Goal: Task Accomplishment & Management: Complete application form

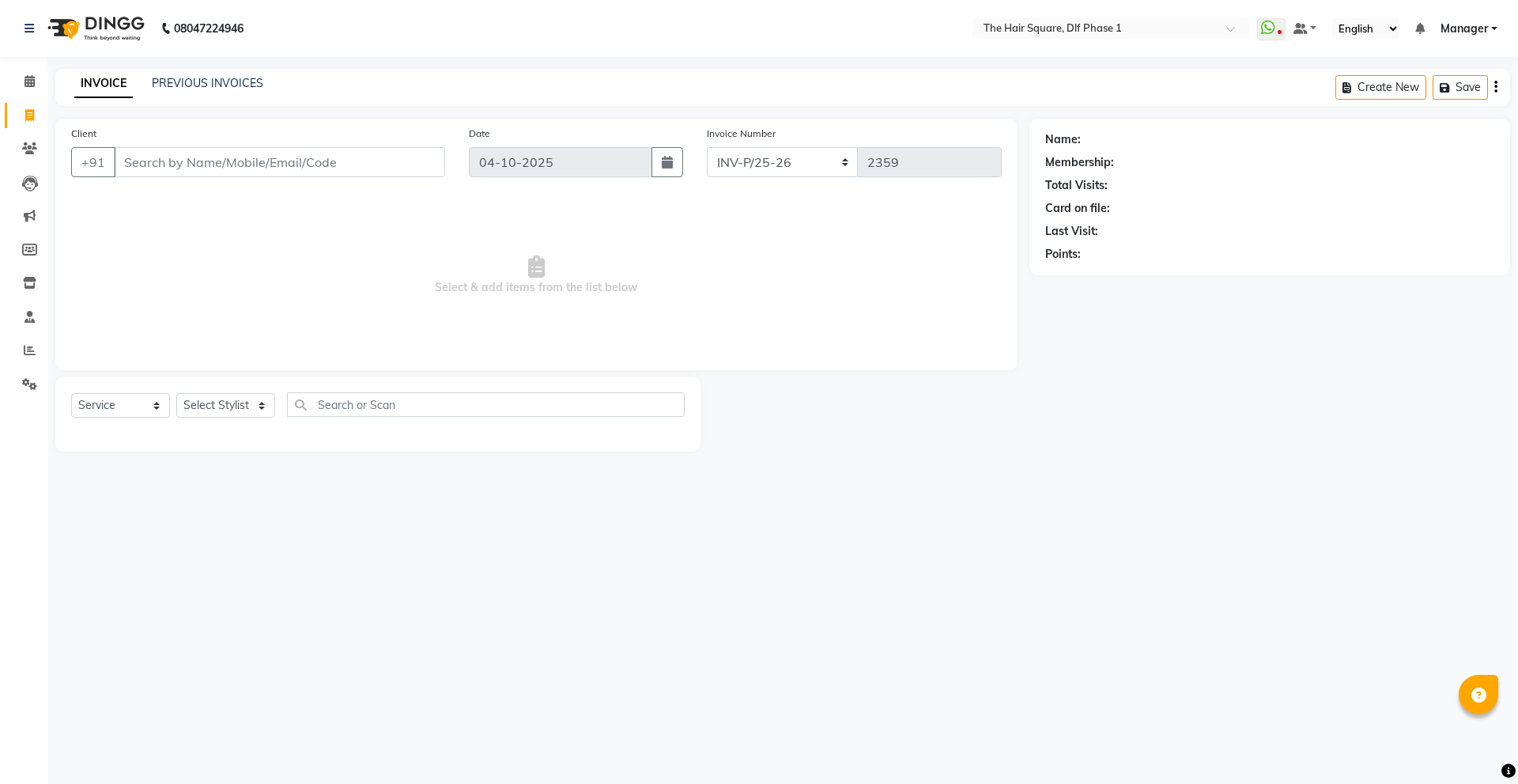
select select "5766"
select select "service"
click at [213, 408] on select "Select Stylist [PERSON_NAME] AMIT [PERSON_NAME] [PERSON_NAME] [PERSON_NAME] Man…" at bounding box center [225, 405] width 99 height 25
select select "43702"
click at [176, 393] on select "Select Stylist [PERSON_NAME] AMIT [PERSON_NAME] [PERSON_NAME] [PERSON_NAME] Man…" at bounding box center [225, 405] width 99 height 25
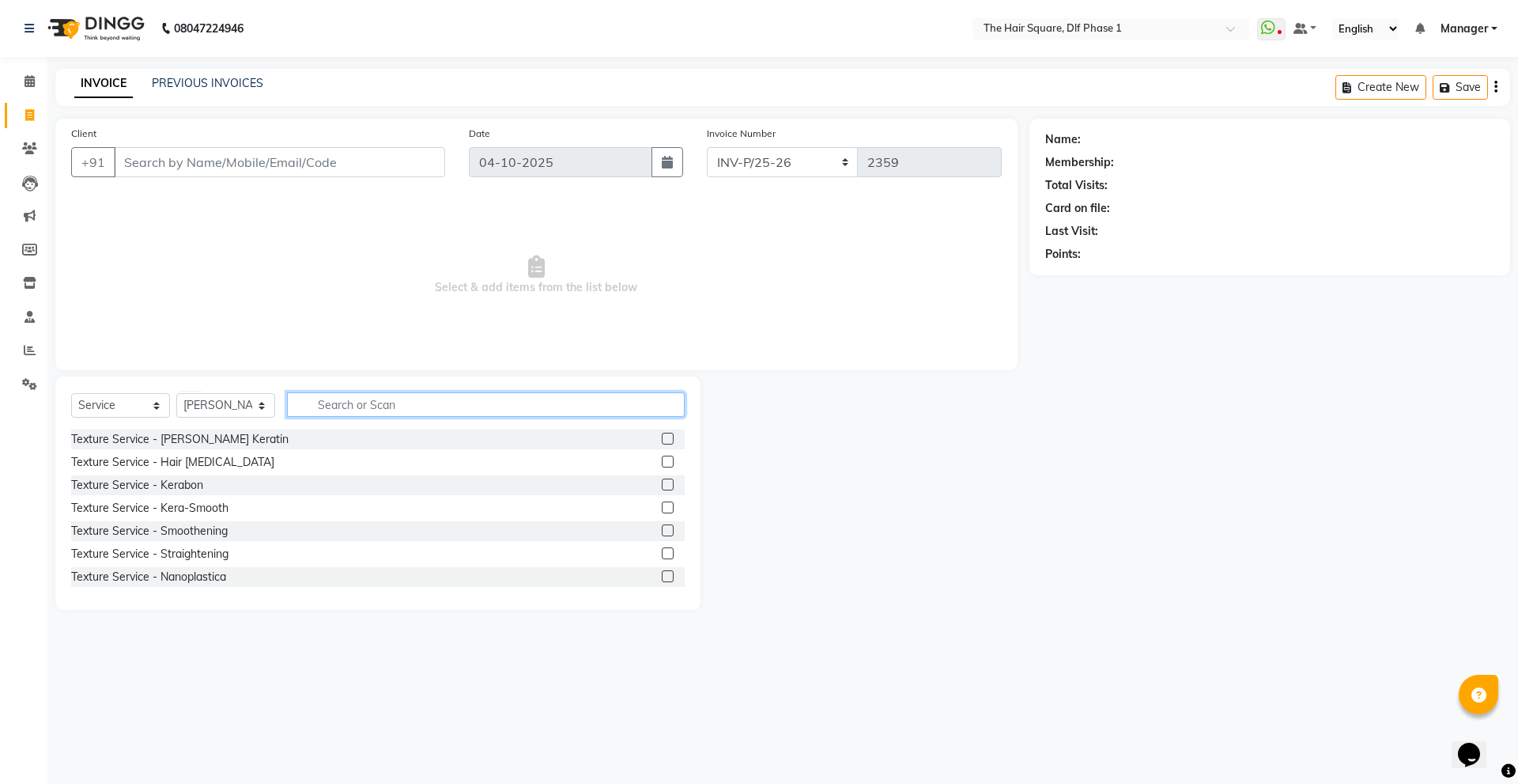
click at [377, 408] on input "text" at bounding box center [485, 404] width 398 height 25
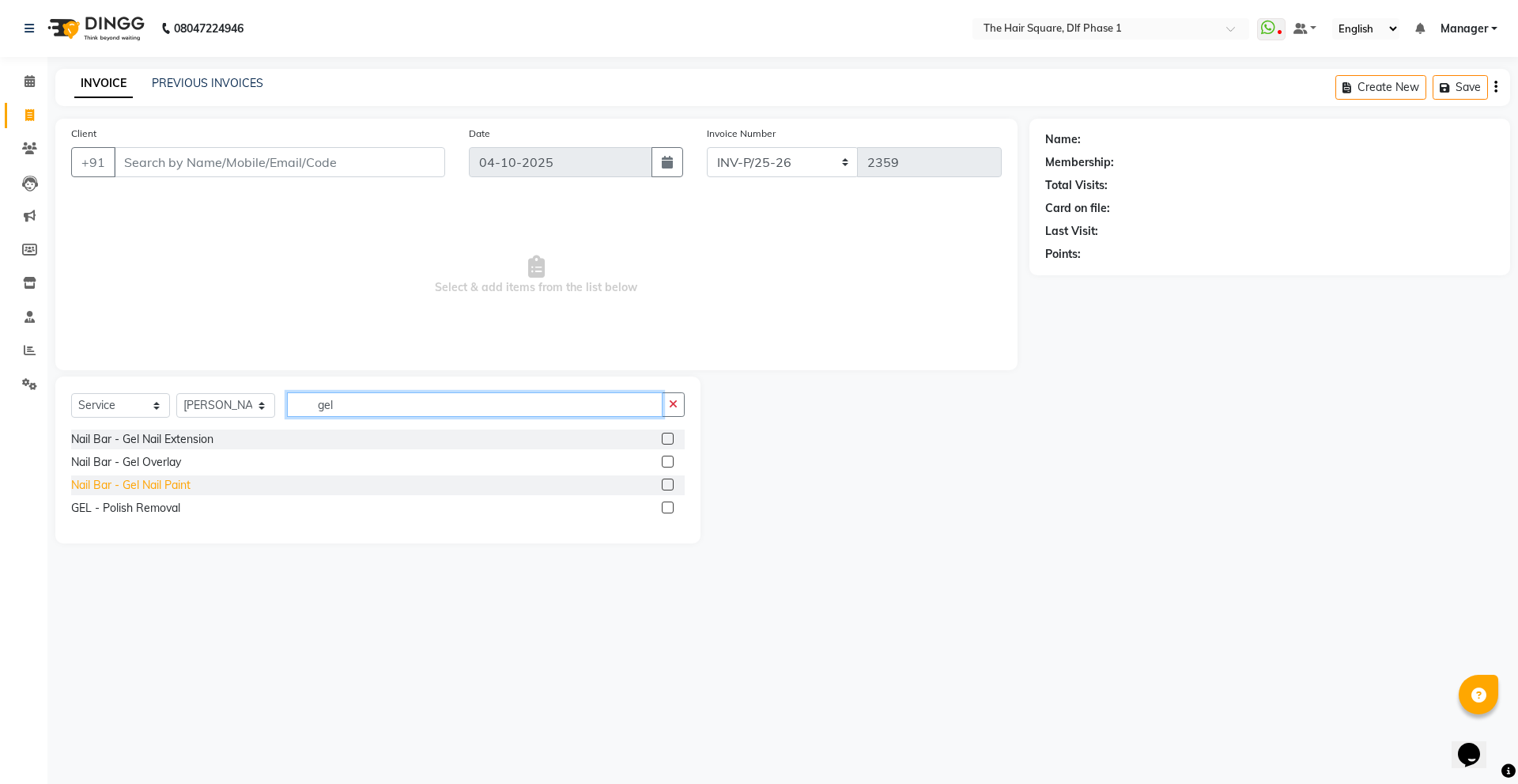
type input "gel"
click at [168, 484] on div "Nail Bar - Gel Nail Paint" at bounding box center [131, 484] width 120 height 17
checkbox input "false"
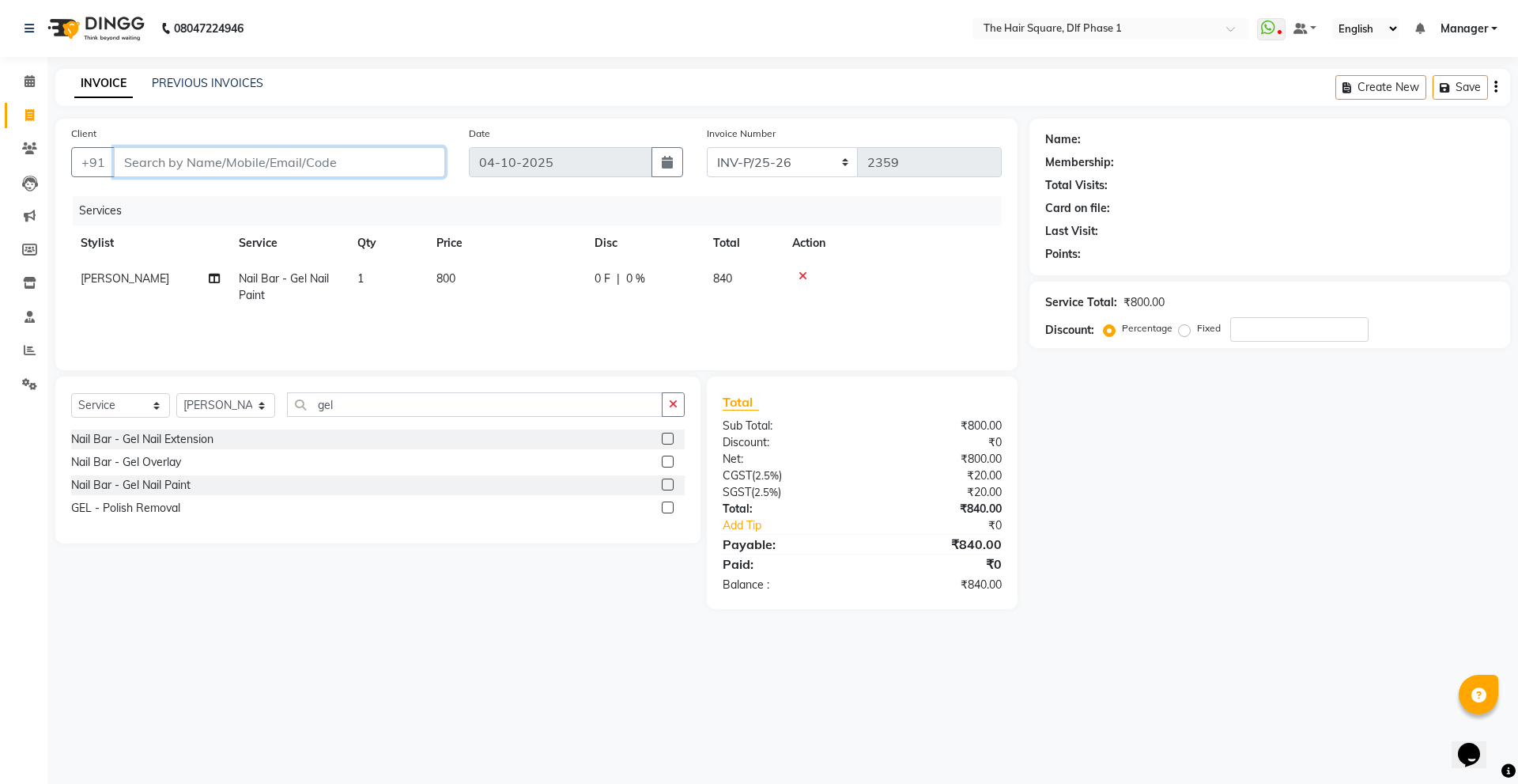
click at [363, 169] on input "Client" at bounding box center [279, 162] width 331 height 30
type input "9"
type input "0"
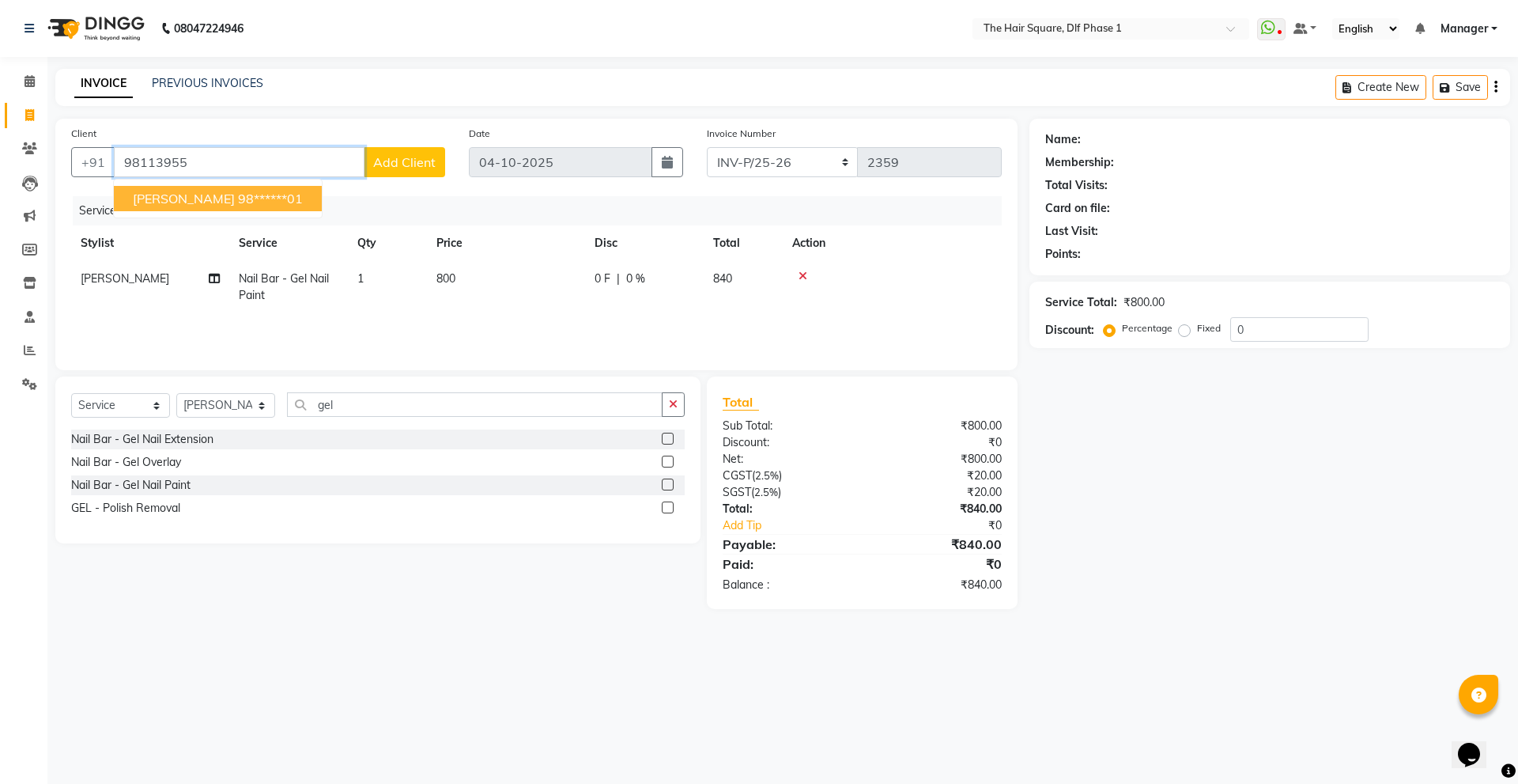
click at [277, 202] on ngb-highlight "98******01" at bounding box center [270, 198] width 65 height 16
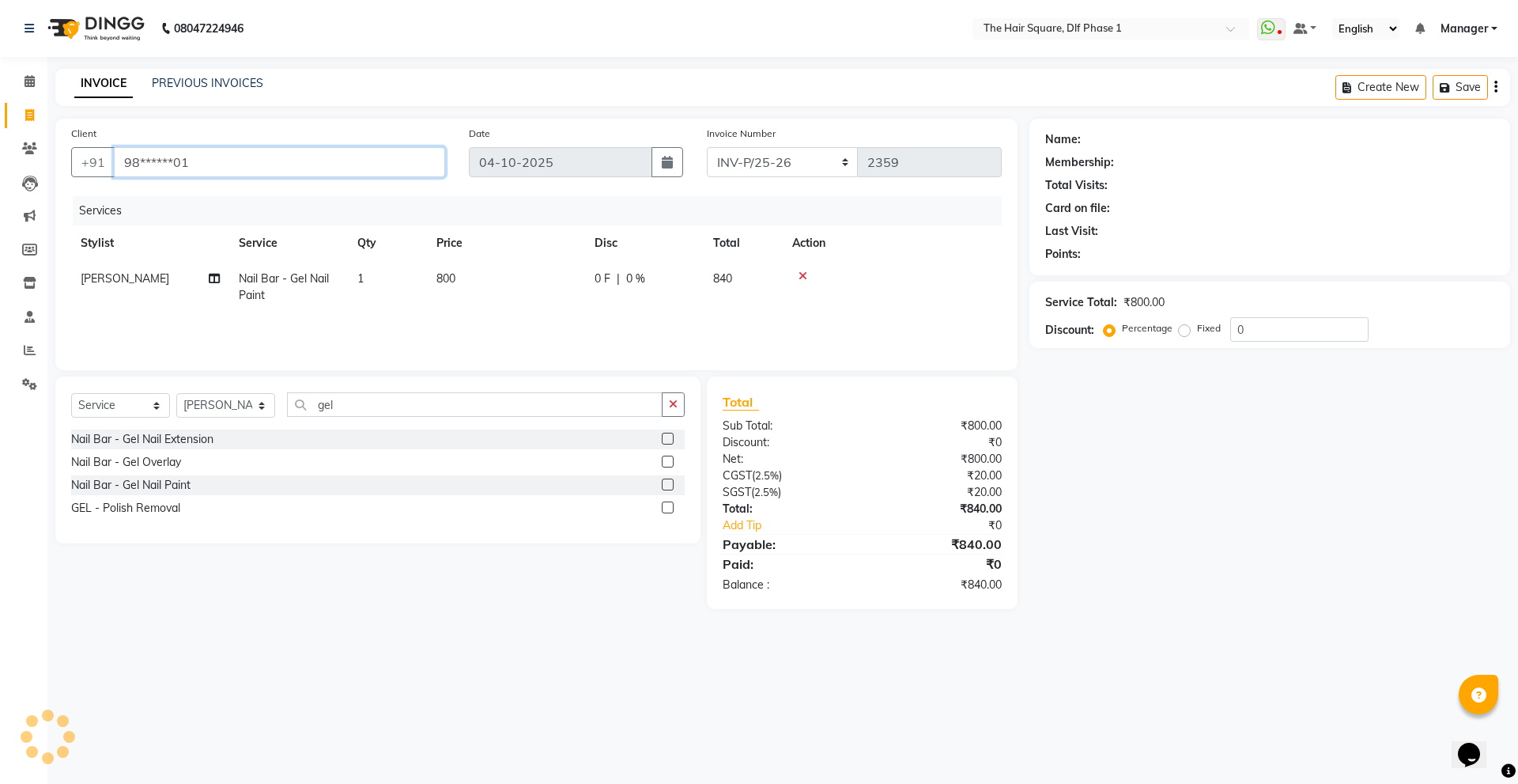
type input "98******01"
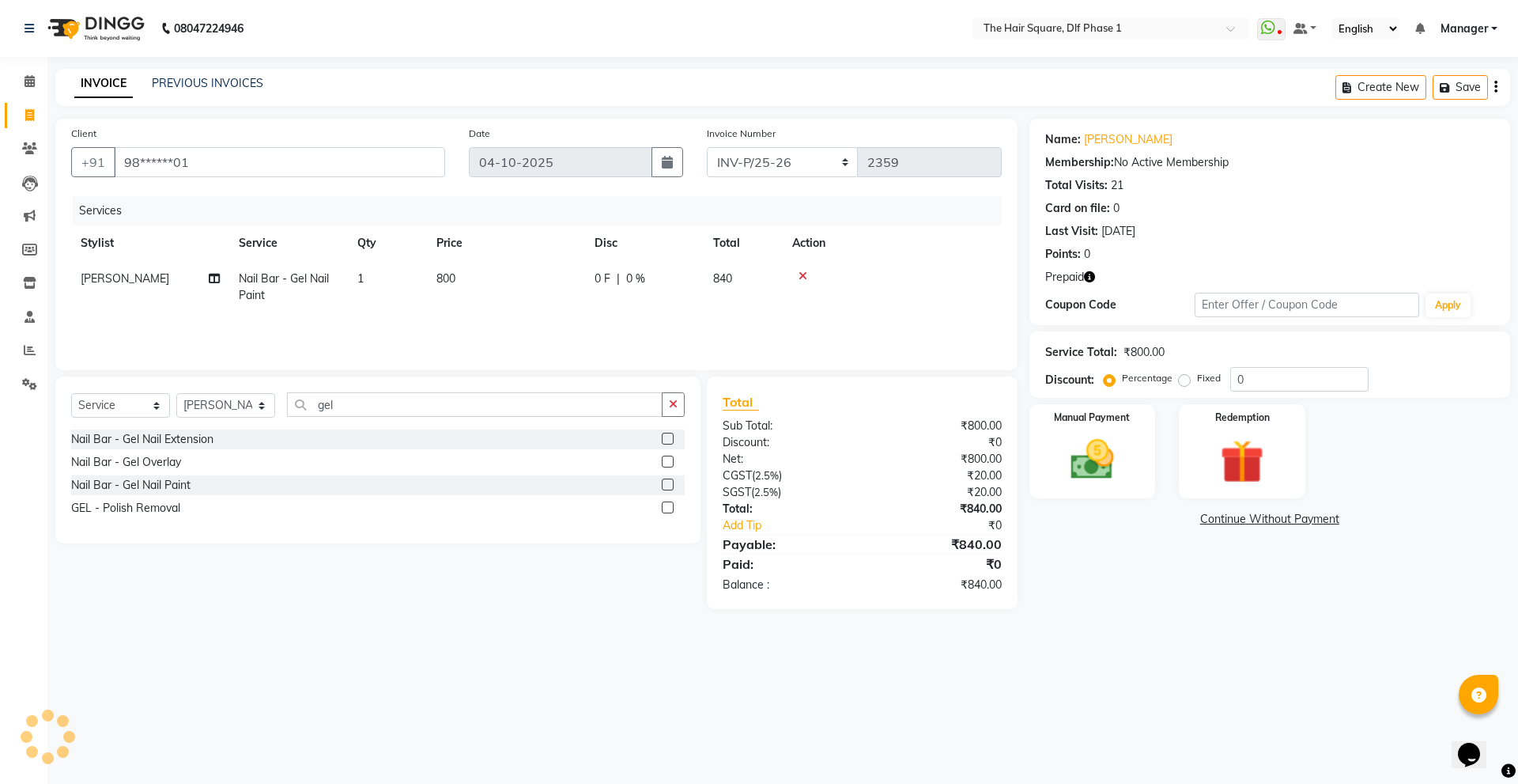
click at [1089, 273] on icon "button" at bounding box center [1090, 276] width 11 height 11
click at [784, 161] on select "INV-P-MEMB/25-26 INV-P/25-26" at bounding box center [783, 162] width 152 height 30
click at [782, 164] on select "INV-P-MEMB/25-26 INV-P/25-26" at bounding box center [783, 162] width 152 height 30
click at [921, 190] on div "Client +91 98******01 Date [DATE] Invoice Number INV-P-MEMB/25-26 INV-P/25-26 2…" at bounding box center [536, 245] width 963 height 252
click at [1264, 444] on img at bounding box center [1242, 461] width 74 height 56
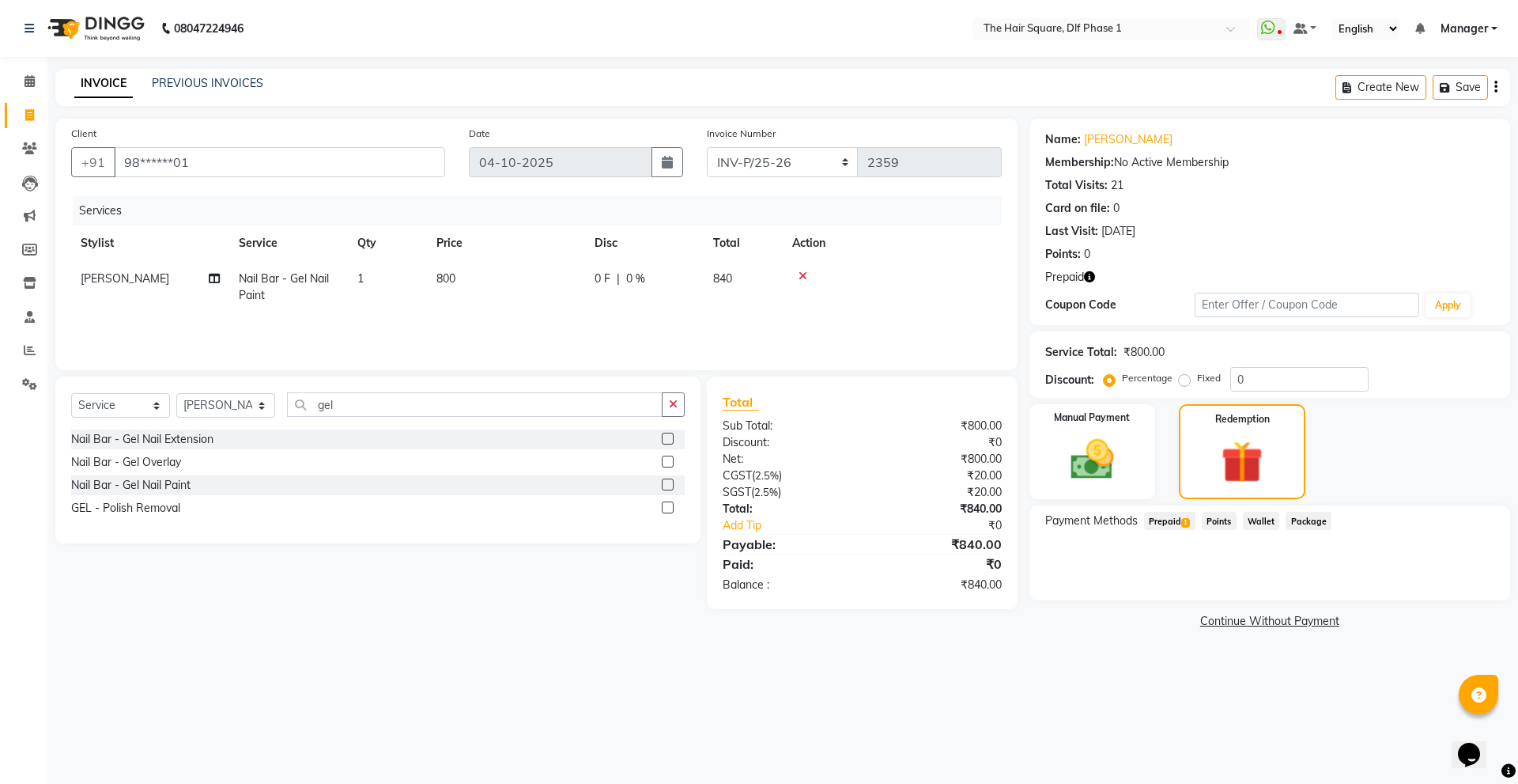
click at [1162, 524] on span "Prepaid 1" at bounding box center [1170, 521] width 51 height 19
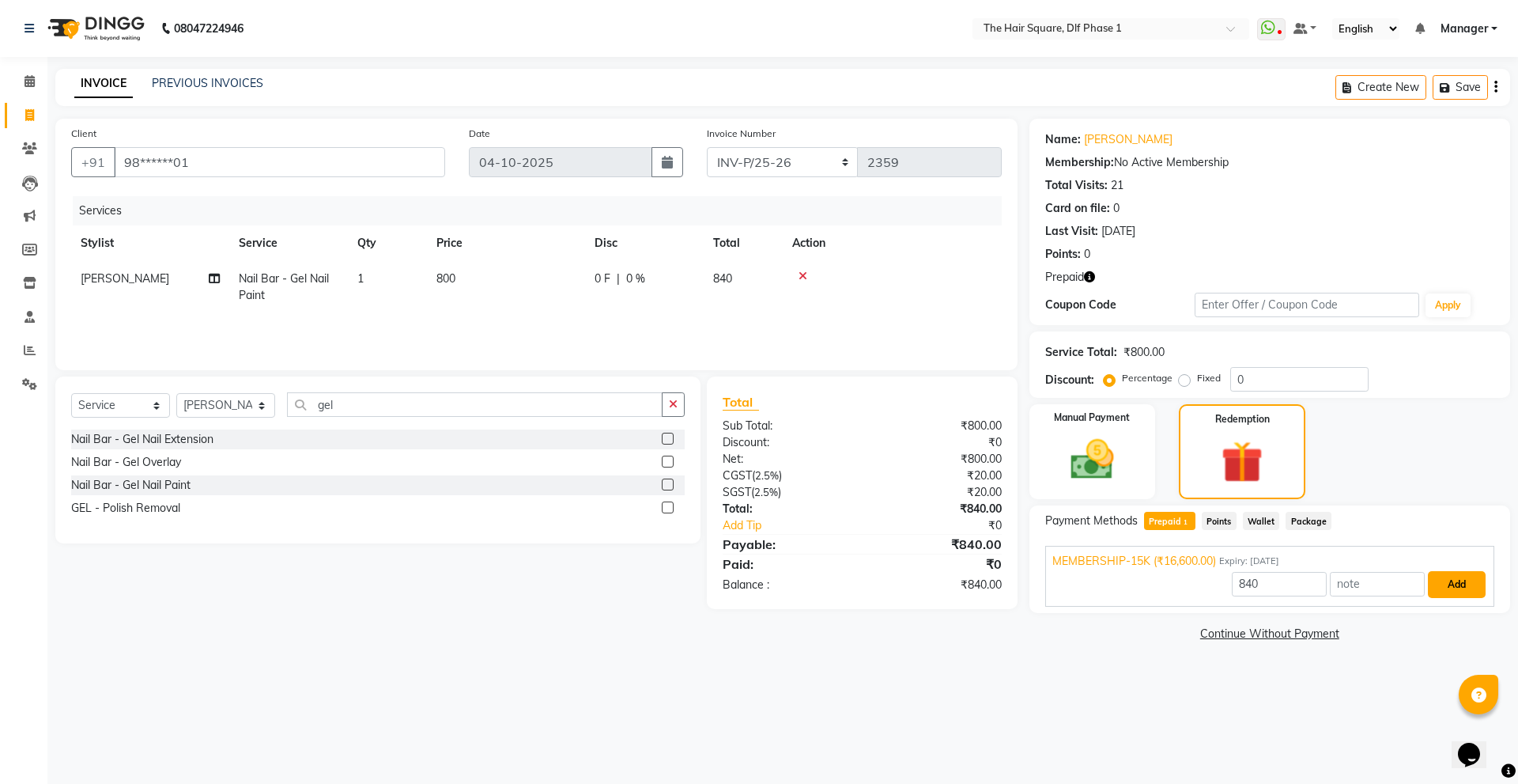
click at [1455, 587] on button "Add" at bounding box center [1457, 584] width 58 height 27
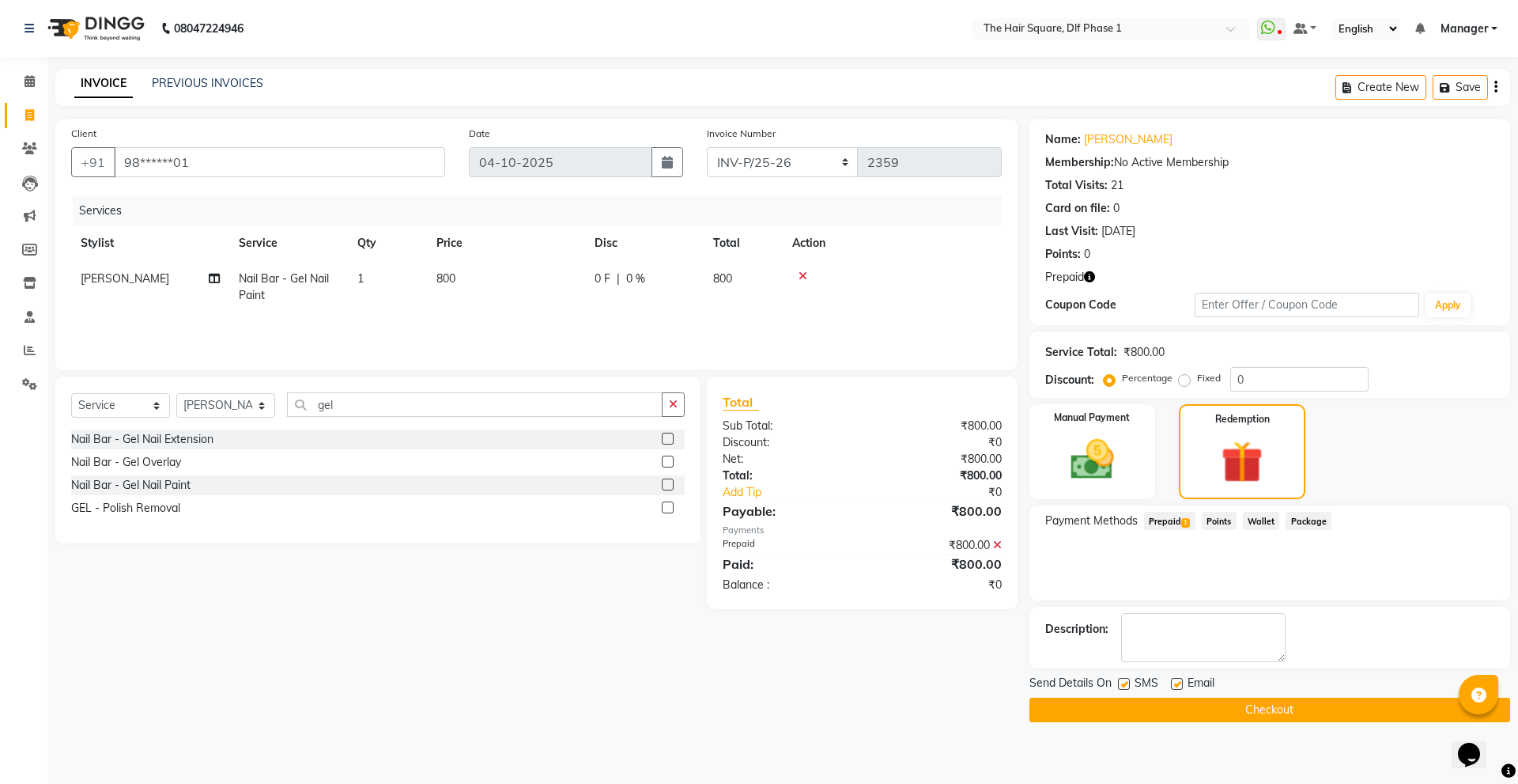
click at [1303, 265] on div "Name: [PERSON_NAME] Membership: No Active Membership Total Visits: 21 Card on f…" at bounding box center [1269, 222] width 480 height 206
click at [1087, 705] on button "Checkout" at bounding box center [1269, 709] width 480 height 25
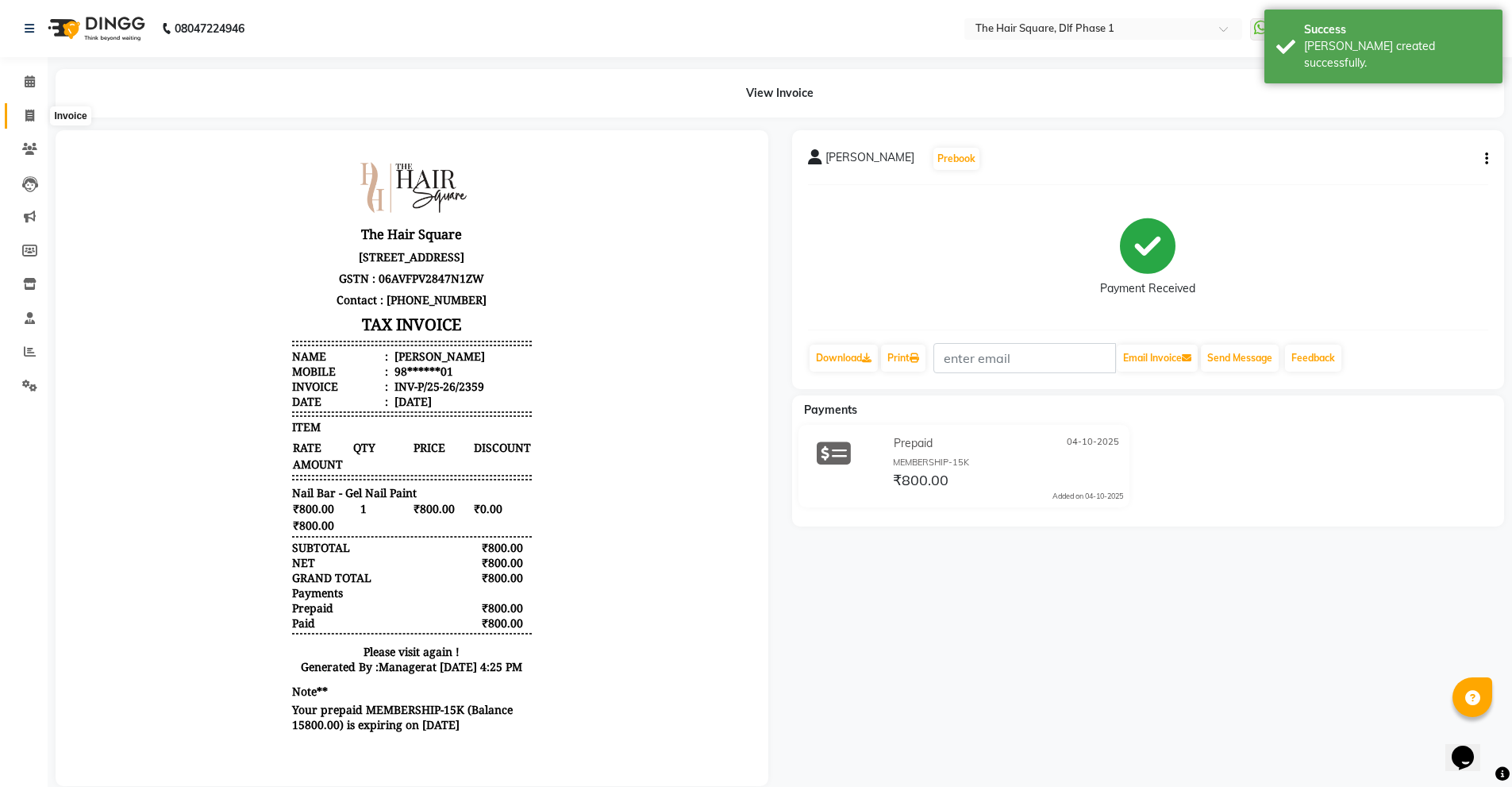
drag, startPoint x: 30, startPoint y: 110, endPoint x: 46, endPoint y: 117, distance: 17.5
click at [30, 110] on icon at bounding box center [30, 115] width 9 height 12
select select "service"
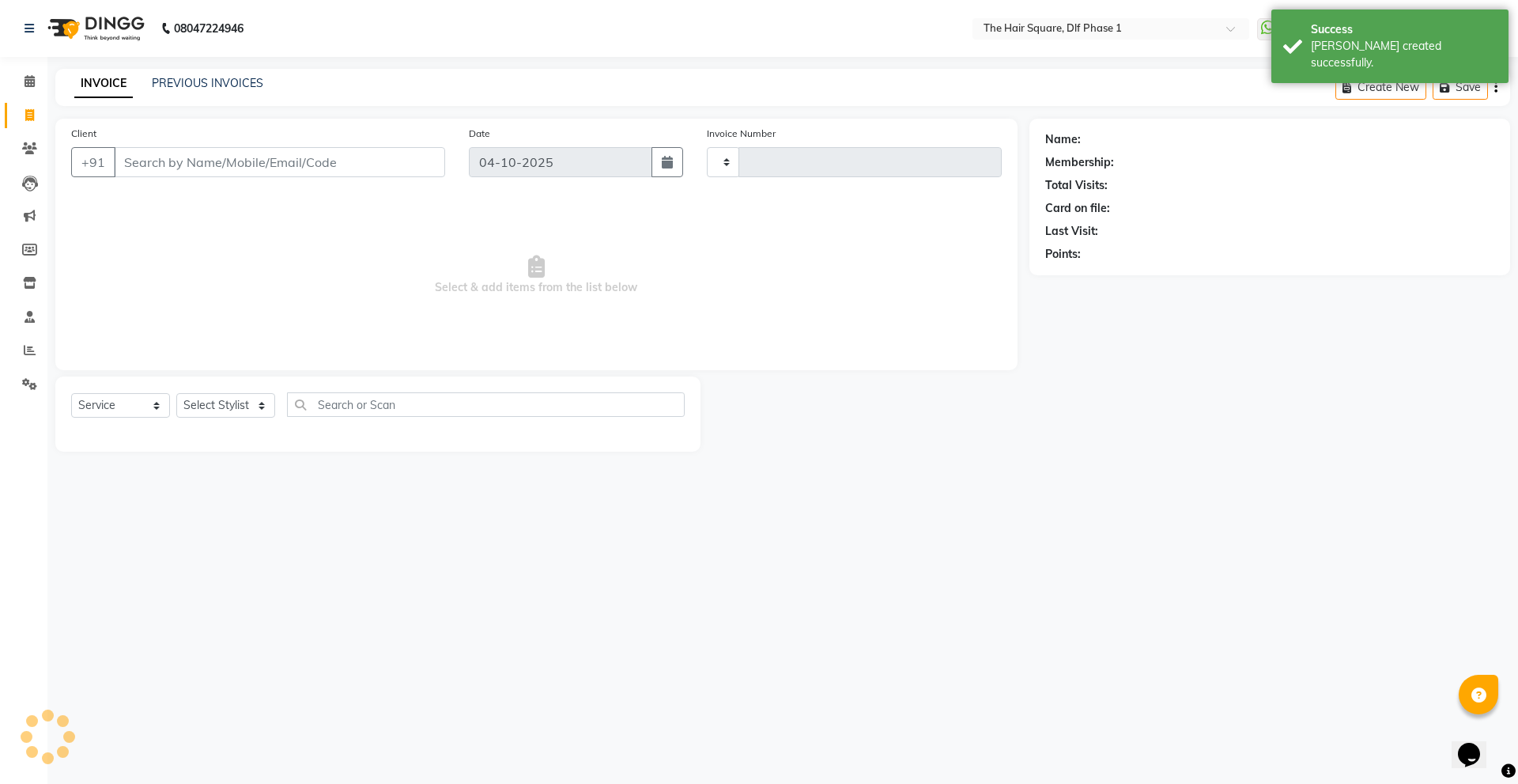
type input "2360"
select select "5766"
click at [359, 160] on input "Client" at bounding box center [279, 162] width 331 height 30
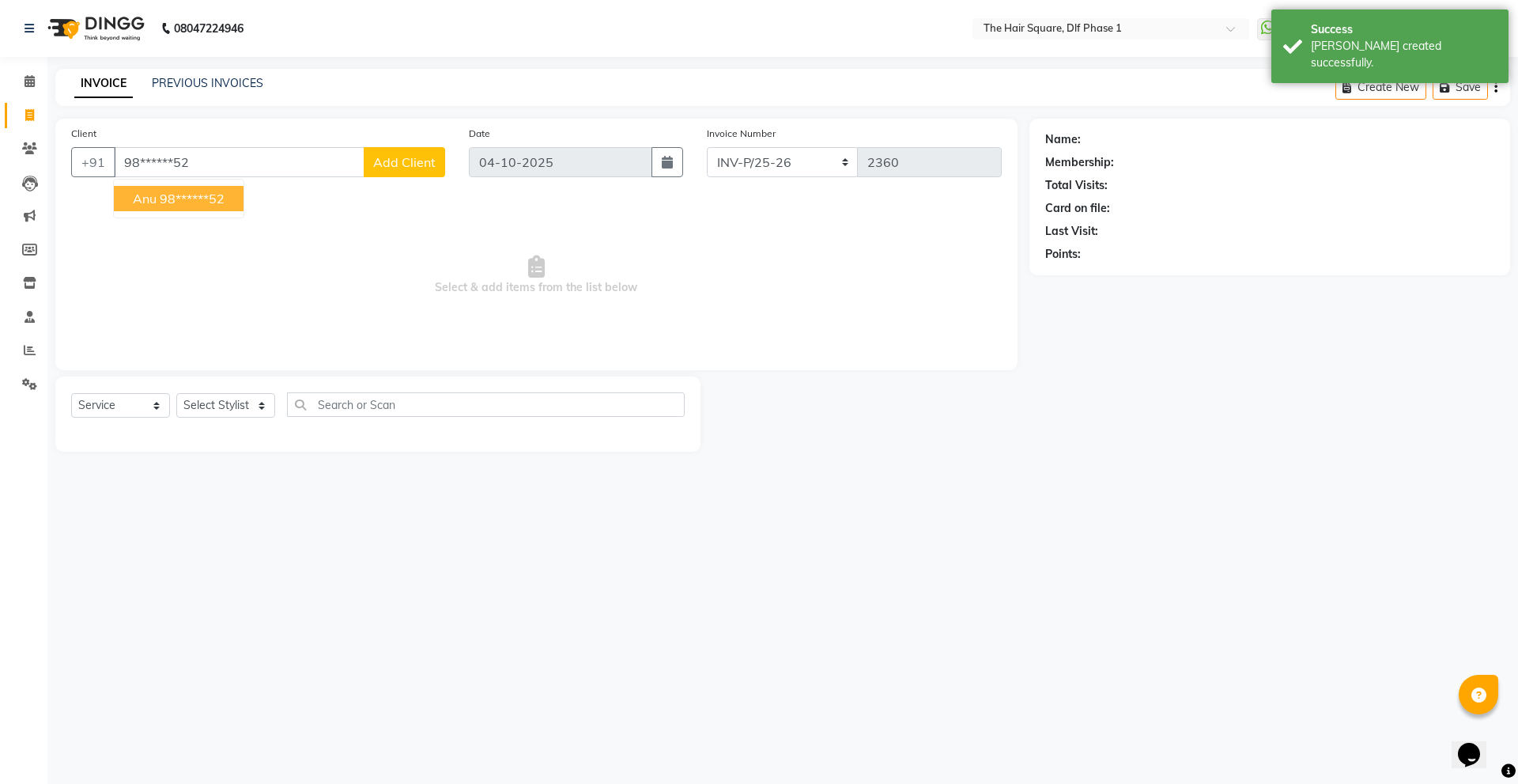
type input "98******52"
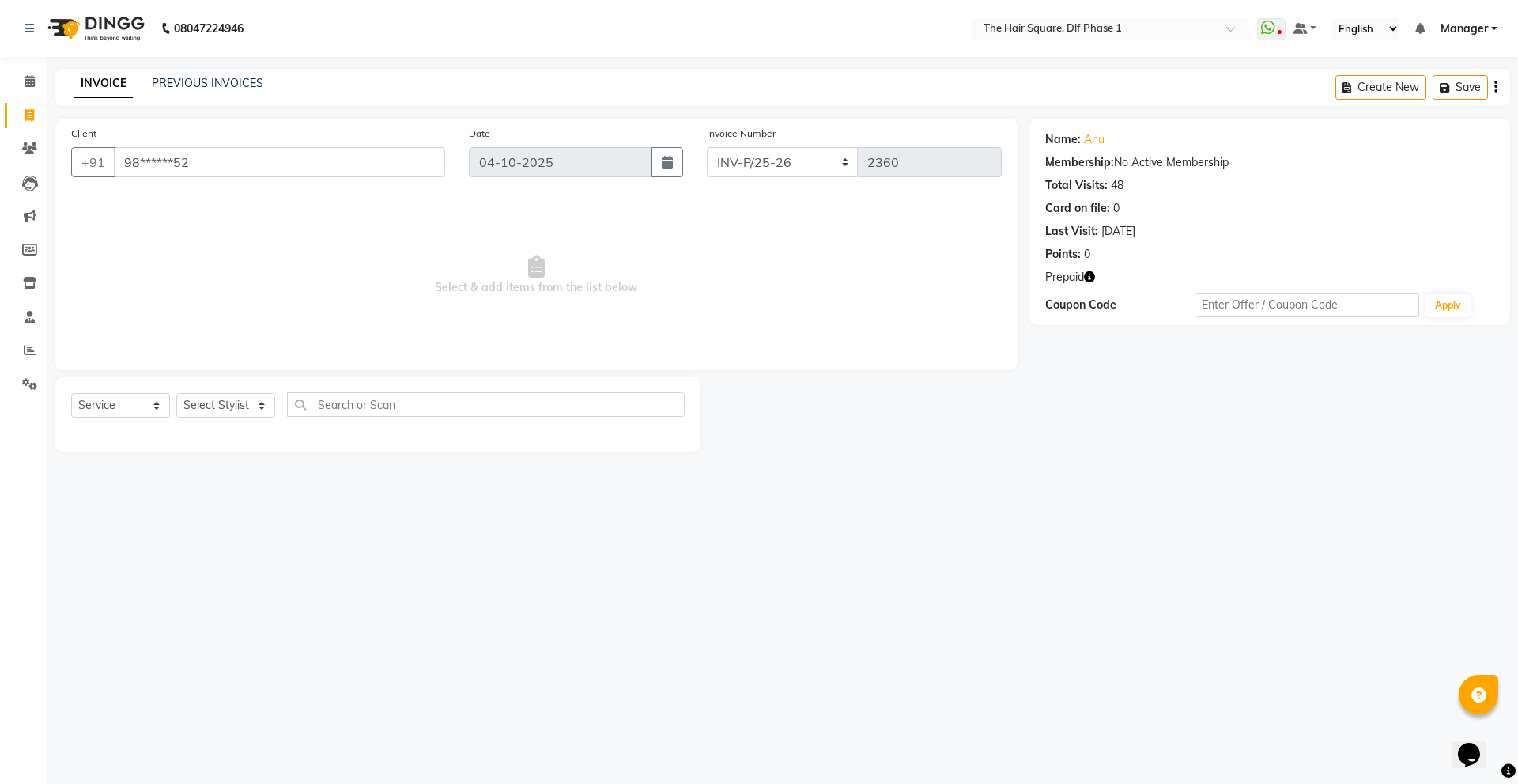
click at [1089, 273] on icon "button" at bounding box center [1090, 276] width 11 height 11
click at [248, 395] on select "Select Stylist [PERSON_NAME] AMIT [PERSON_NAME] [PERSON_NAME] [PERSON_NAME] Man…" at bounding box center [225, 405] width 99 height 25
select select "39748"
click at [176, 393] on select "Select Stylist [PERSON_NAME] AMIT [PERSON_NAME] [PERSON_NAME] [PERSON_NAME] Man…" at bounding box center [225, 405] width 99 height 25
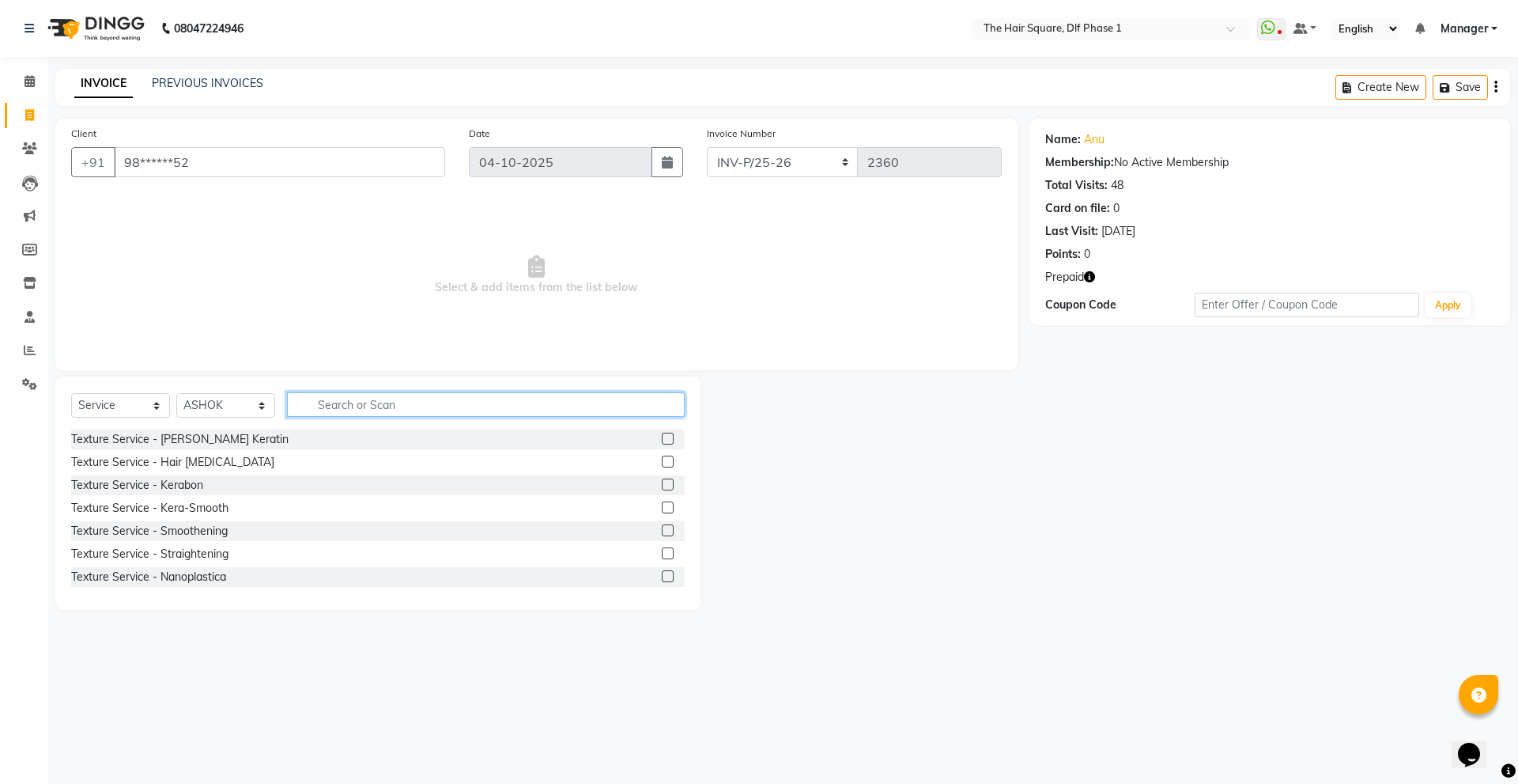
type input "6"
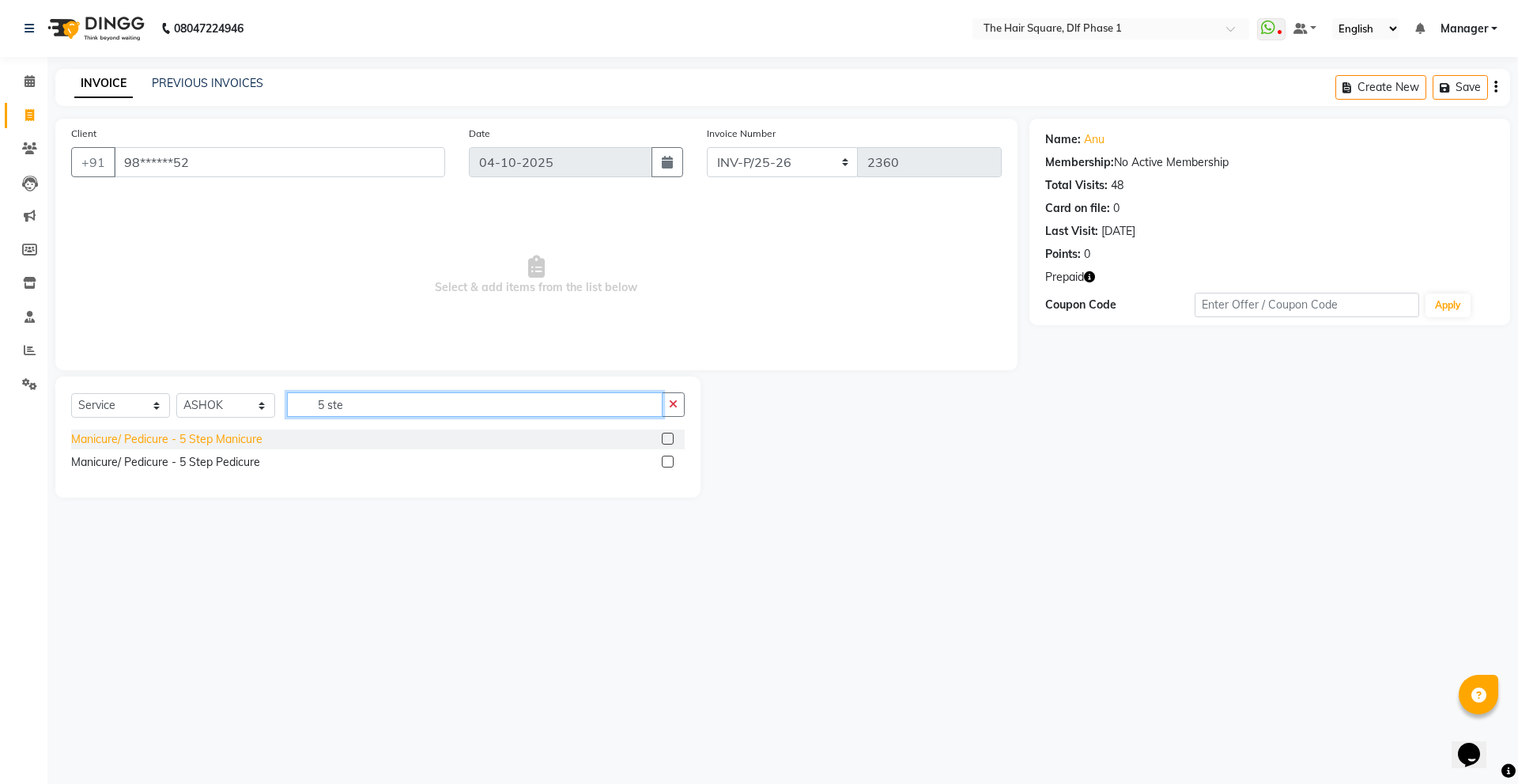
type input "5 ste"
click at [247, 439] on div "Manicure/ Pedicure - 5 Step Manicure" at bounding box center [166, 439] width 192 height 17
checkbox input "false"
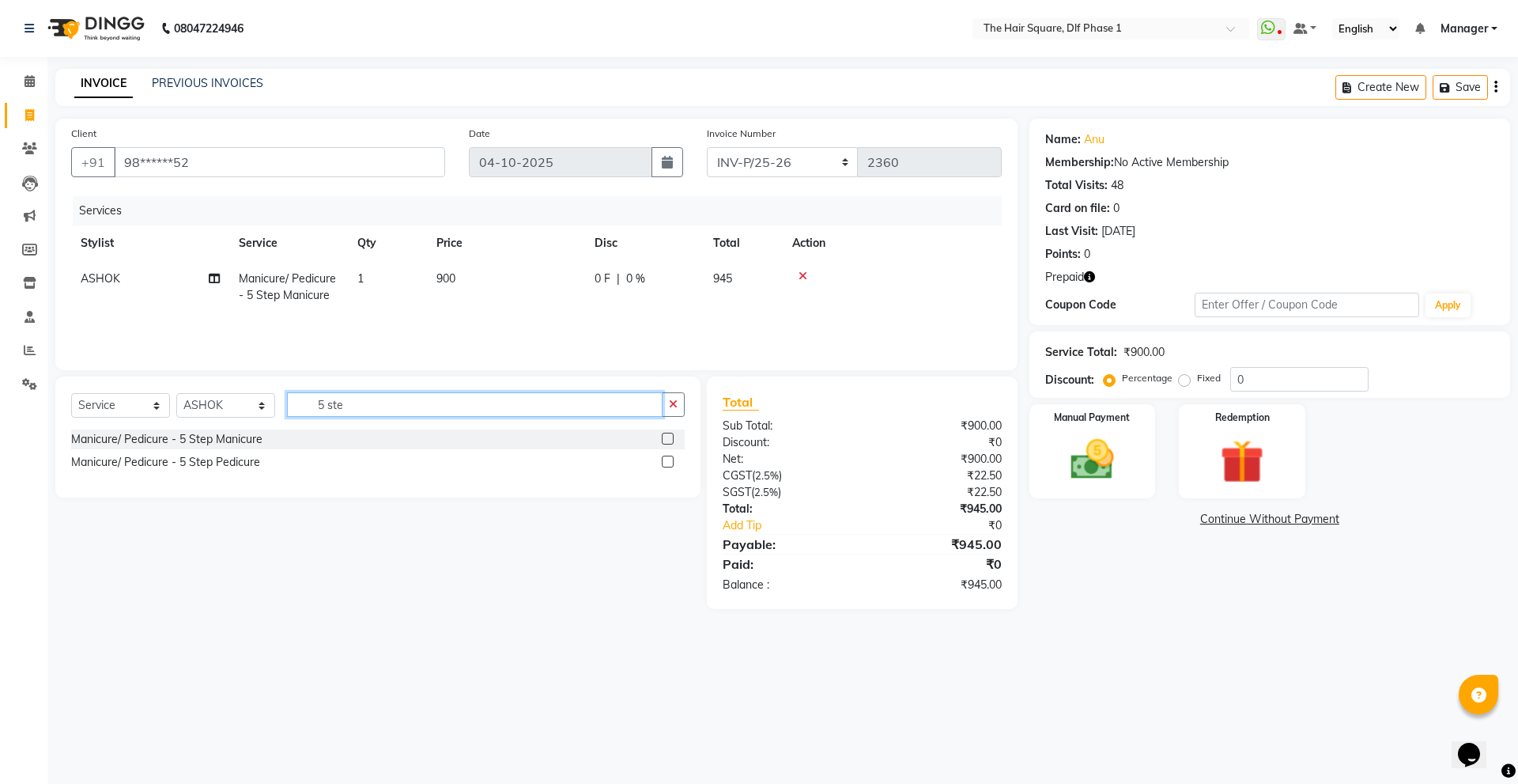
drag, startPoint x: 384, startPoint y: 404, endPoint x: 148, endPoint y: 427, distance: 237.1
click at [148, 427] on div "Select Service Product Membership Package Voucher Prepaid Gift Card Select Styl…" at bounding box center [377, 411] width 614 height 37
type input "tou"
click at [142, 440] on div "Hair Care - Touch up" at bounding box center [124, 439] width 106 height 17
checkbox input "false"
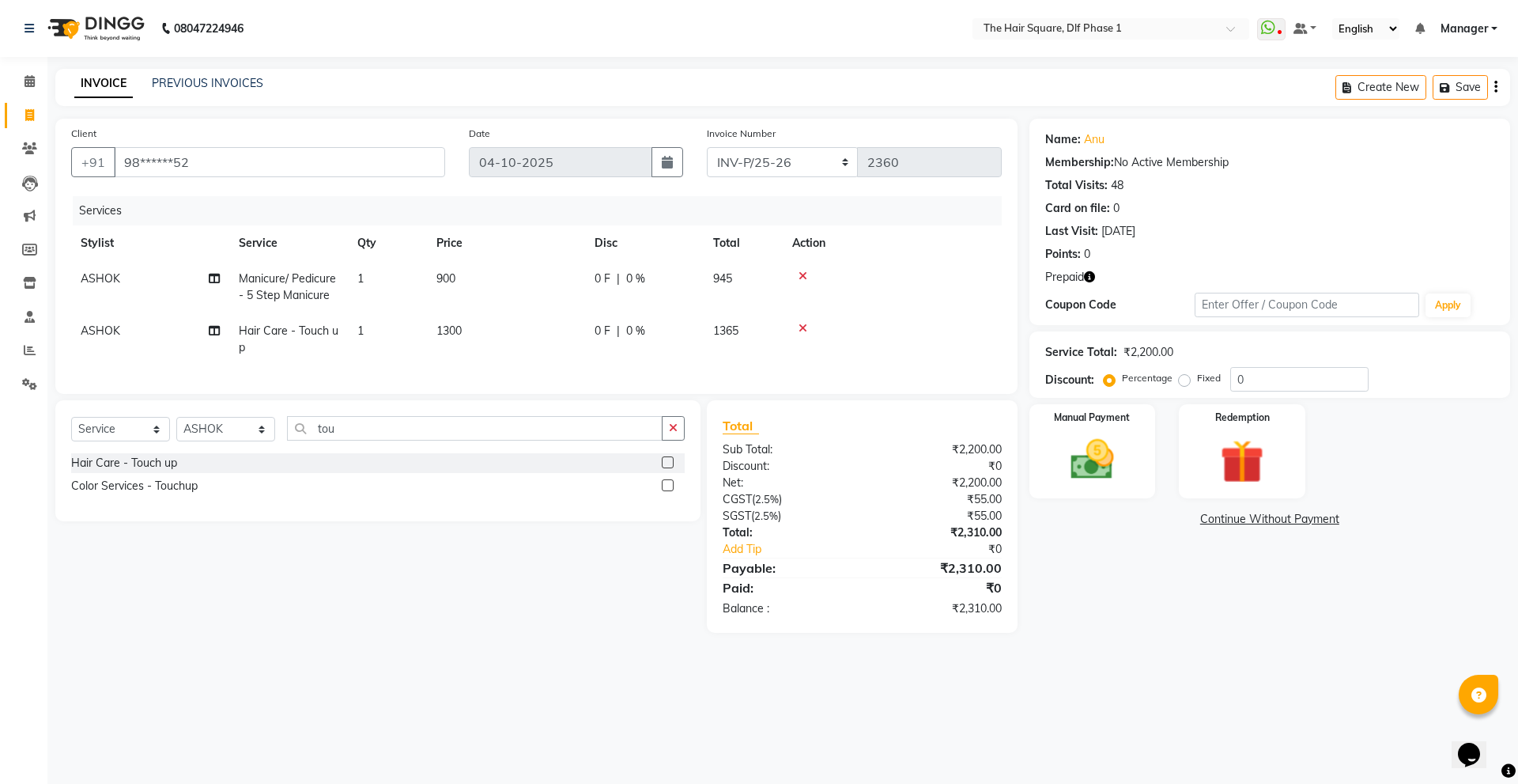
click at [1089, 278] on icon "button" at bounding box center [1090, 276] width 11 height 11
click at [1229, 447] on img at bounding box center [1242, 461] width 74 height 56
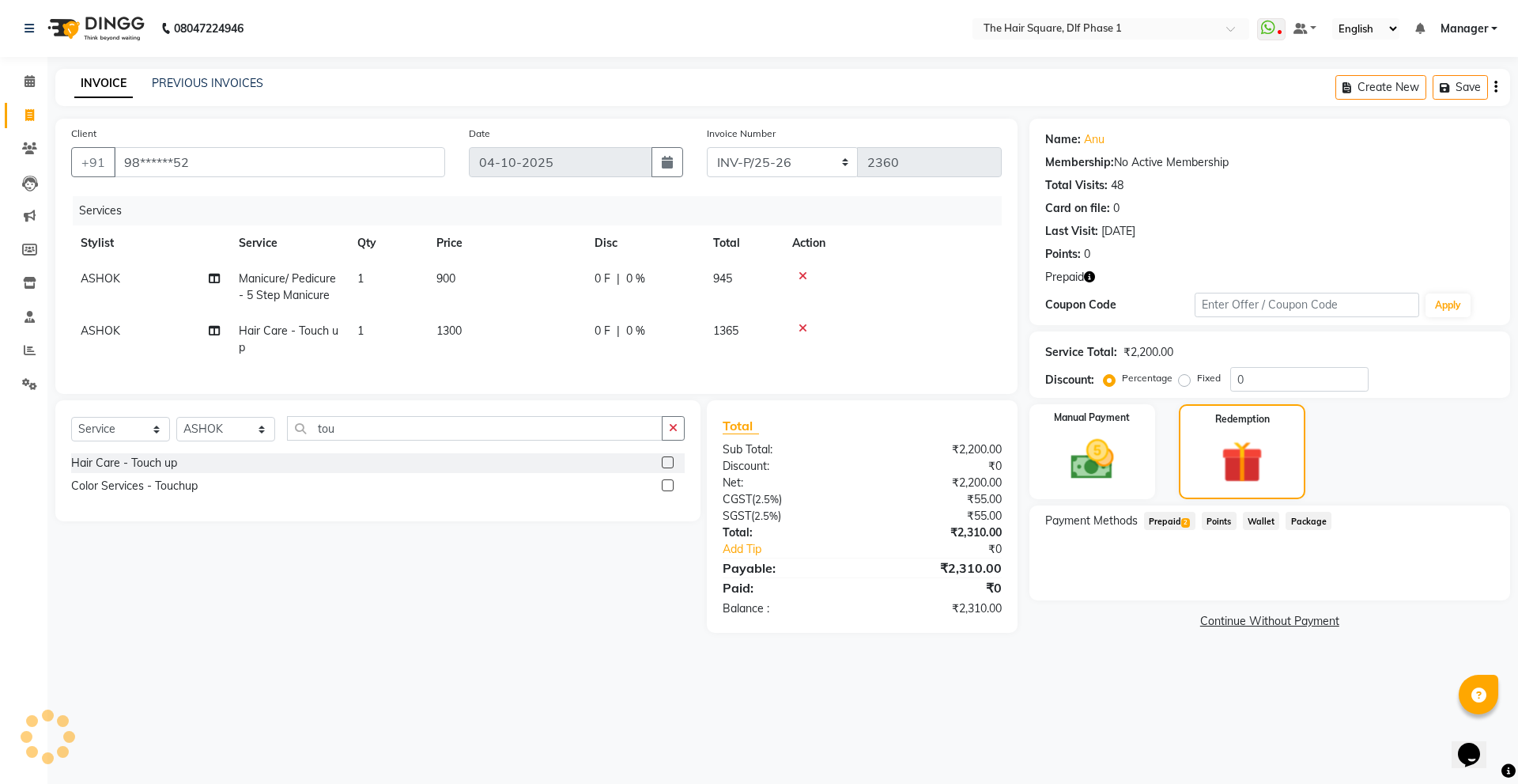
click at [1178, 526] on span "Prepaid 2" at bounding box center [1170, 521] width 51 height 19
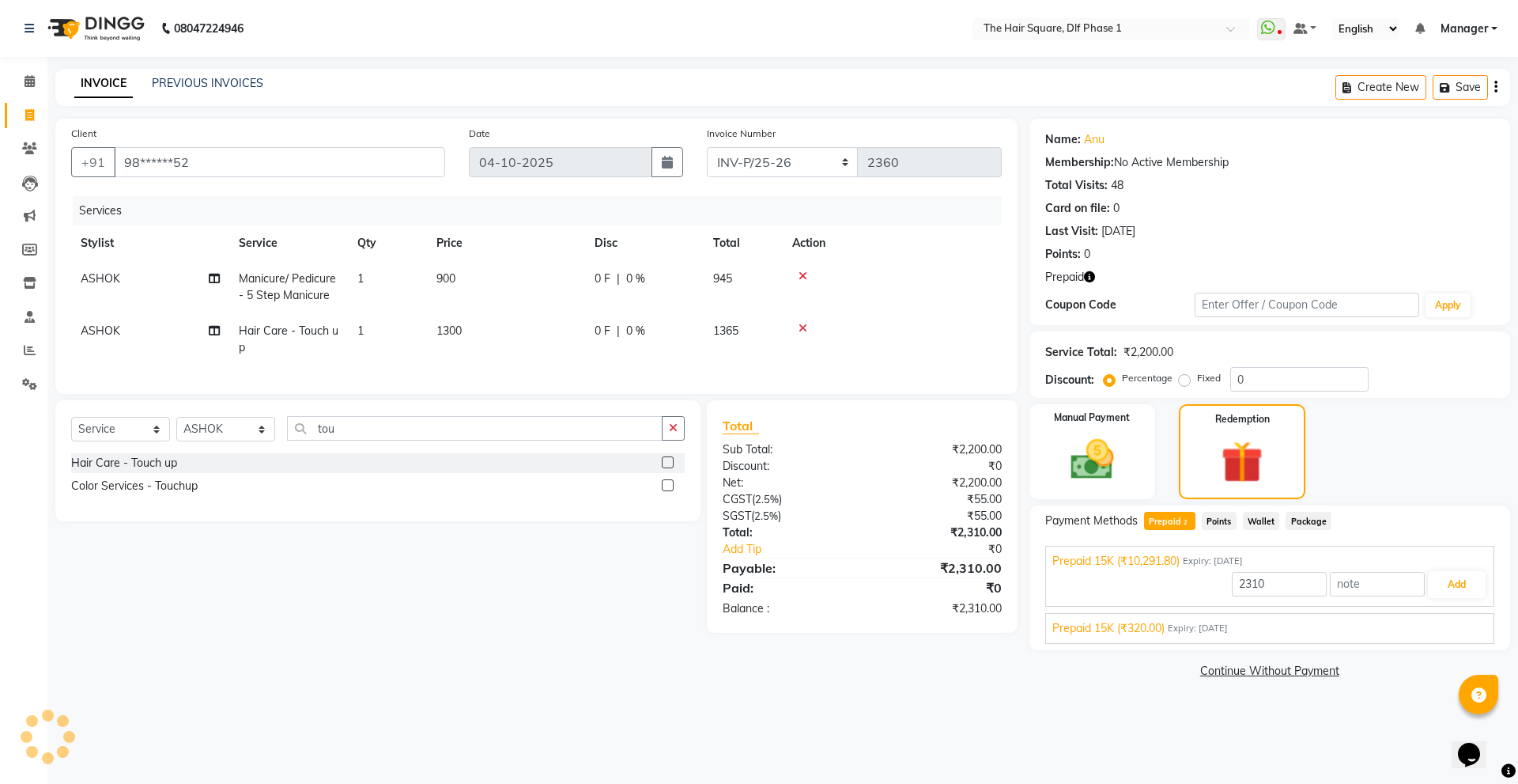
click at [1393, 623] on div "Prepaid 15K (₹320.00) Expiry: [DATE]" at bounding box center [1269, 628] width 435 height 17
click at [1088, 282] on button "button" at bounding box center [1090, 277] width 11 height 17
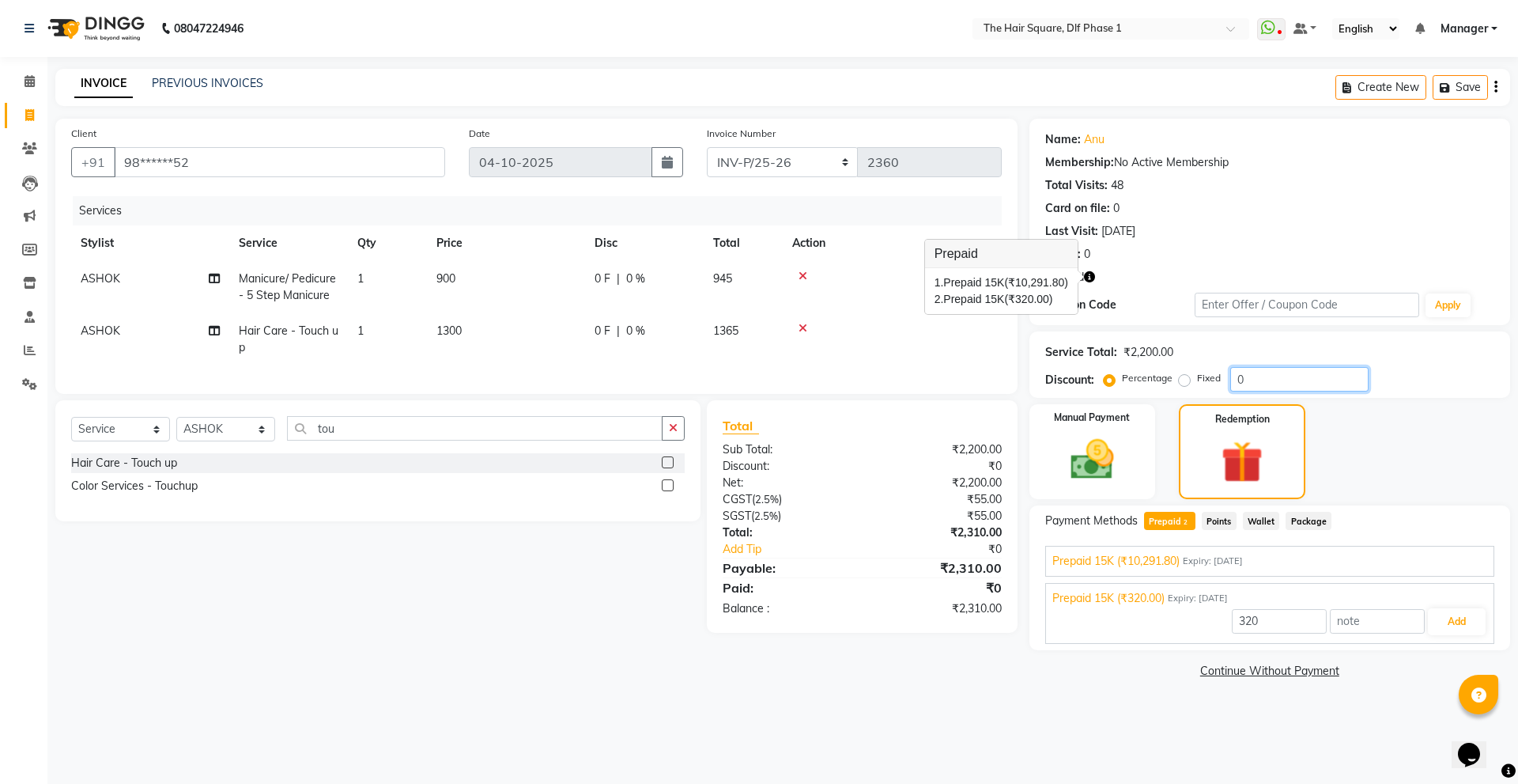
drag, startPoint x: 1271, startPoint y: 376, endPoint x: 1212, endPoint y: 387, distance: 60.0
click at [1212, 387] on div "Percentage Fixed 0" at bounding box center [1238, 378] width 261 height 25
type input "30"
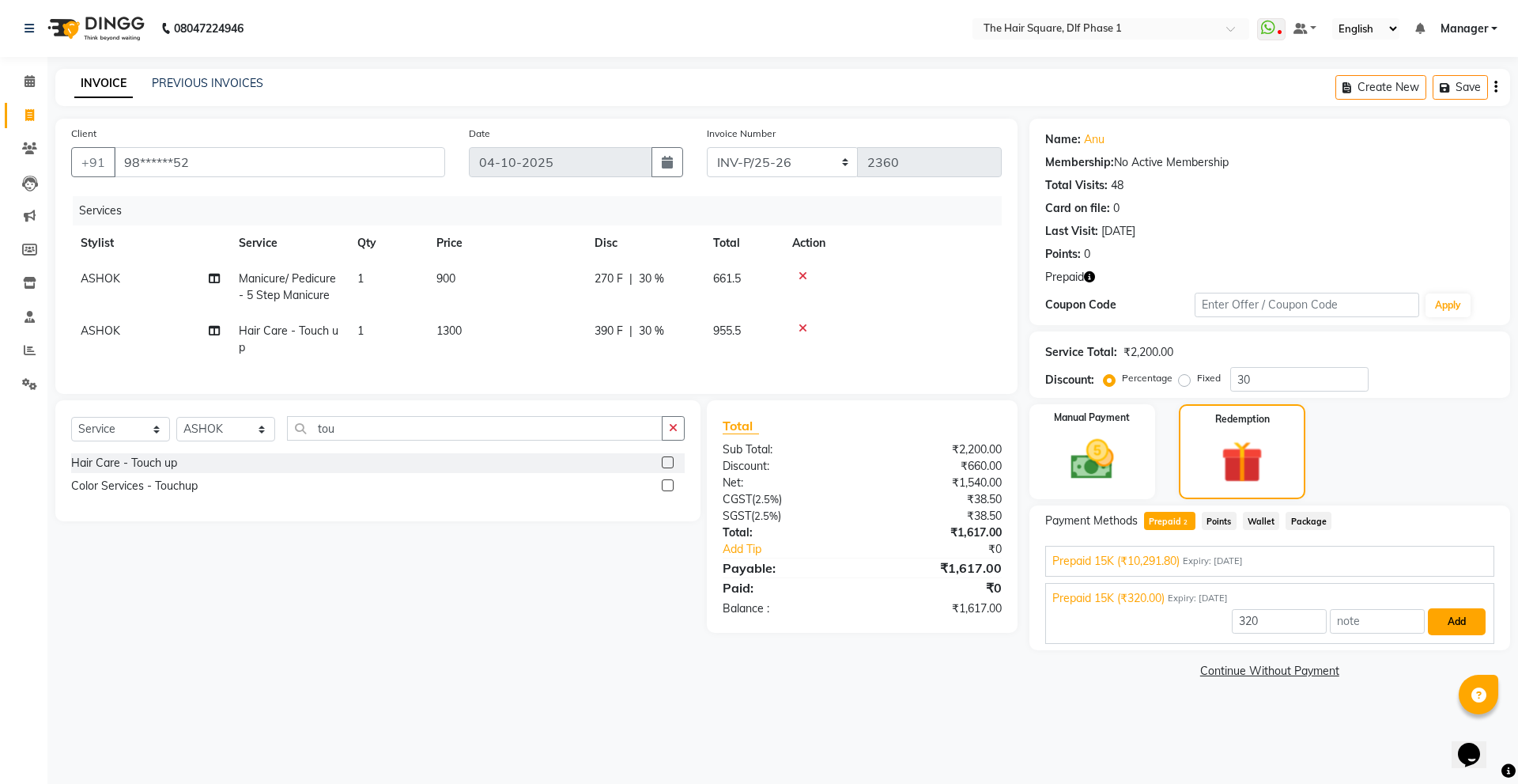
click at [1475, 626] on button "Add" at bounding box center [1457, 621] width 58 height 27
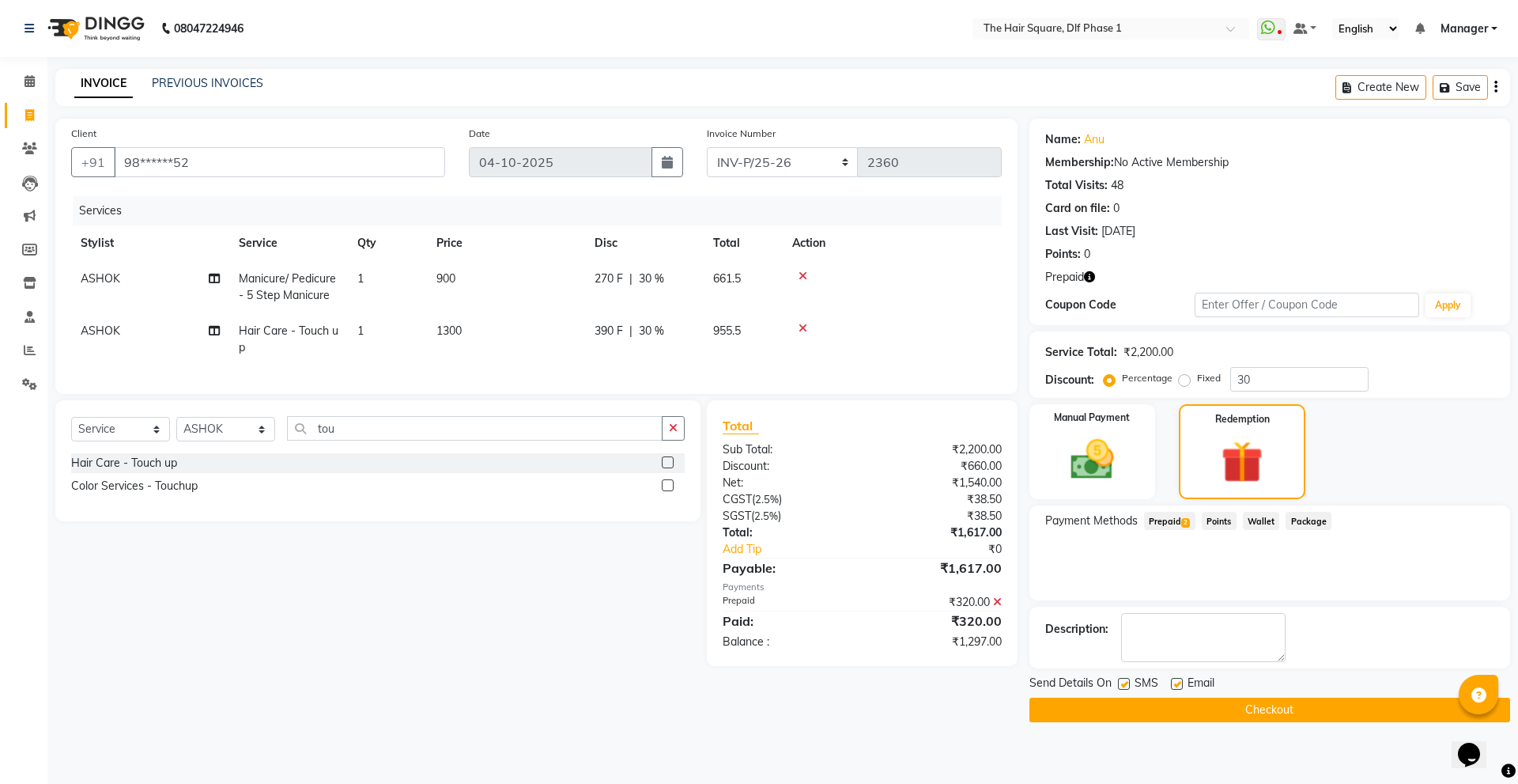
click at [1160, 518] on span "Prepaid 2" at bounding box center [1170, 521] width 51 height 19
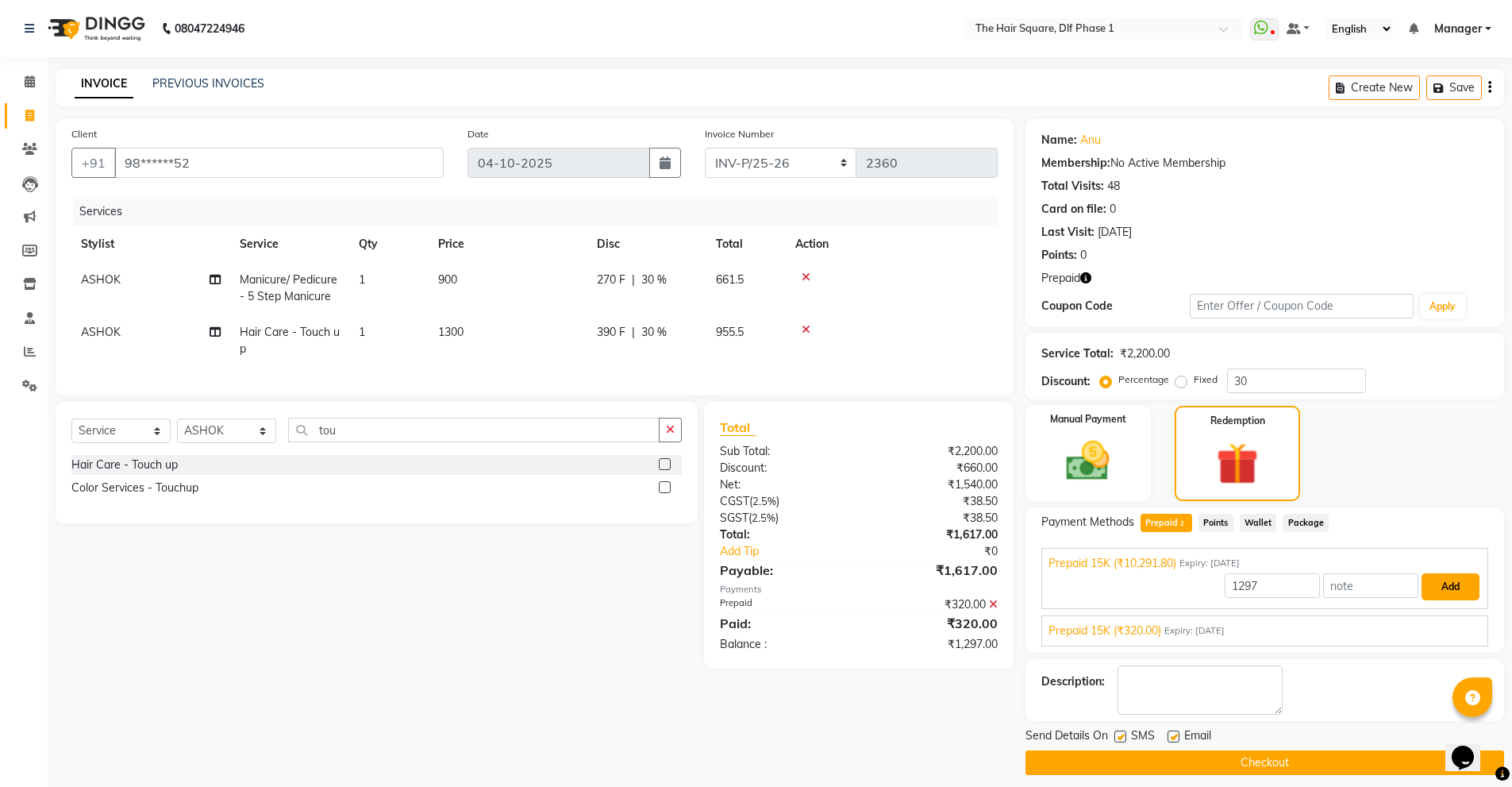
click at [1453, 589] on button "Add" at bounding box center [1451, 586] width 58 height 27
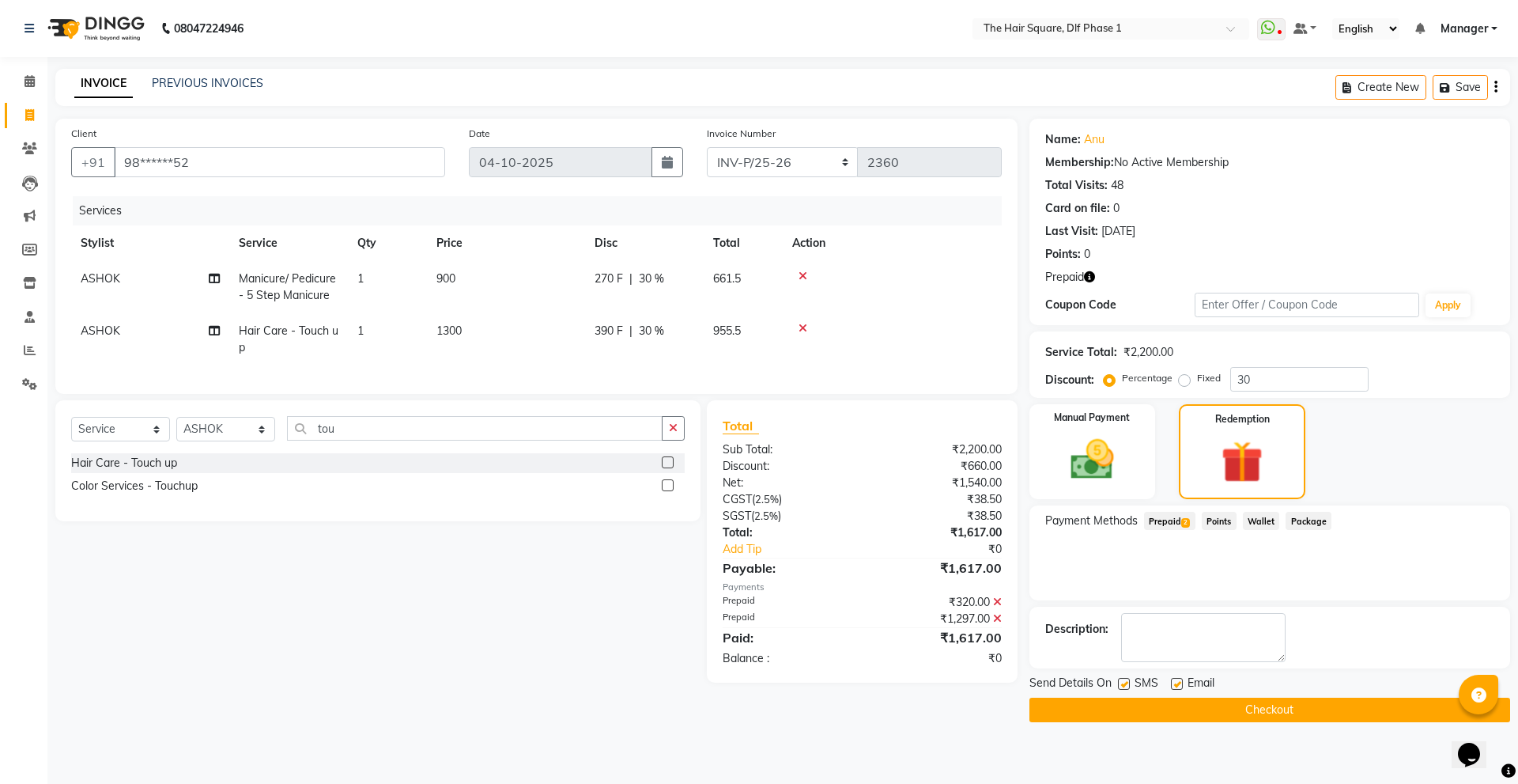
click at [117, 313] on td "ASHOK" at bounding box center [149, 339] width 158 height 52
select select "39748"
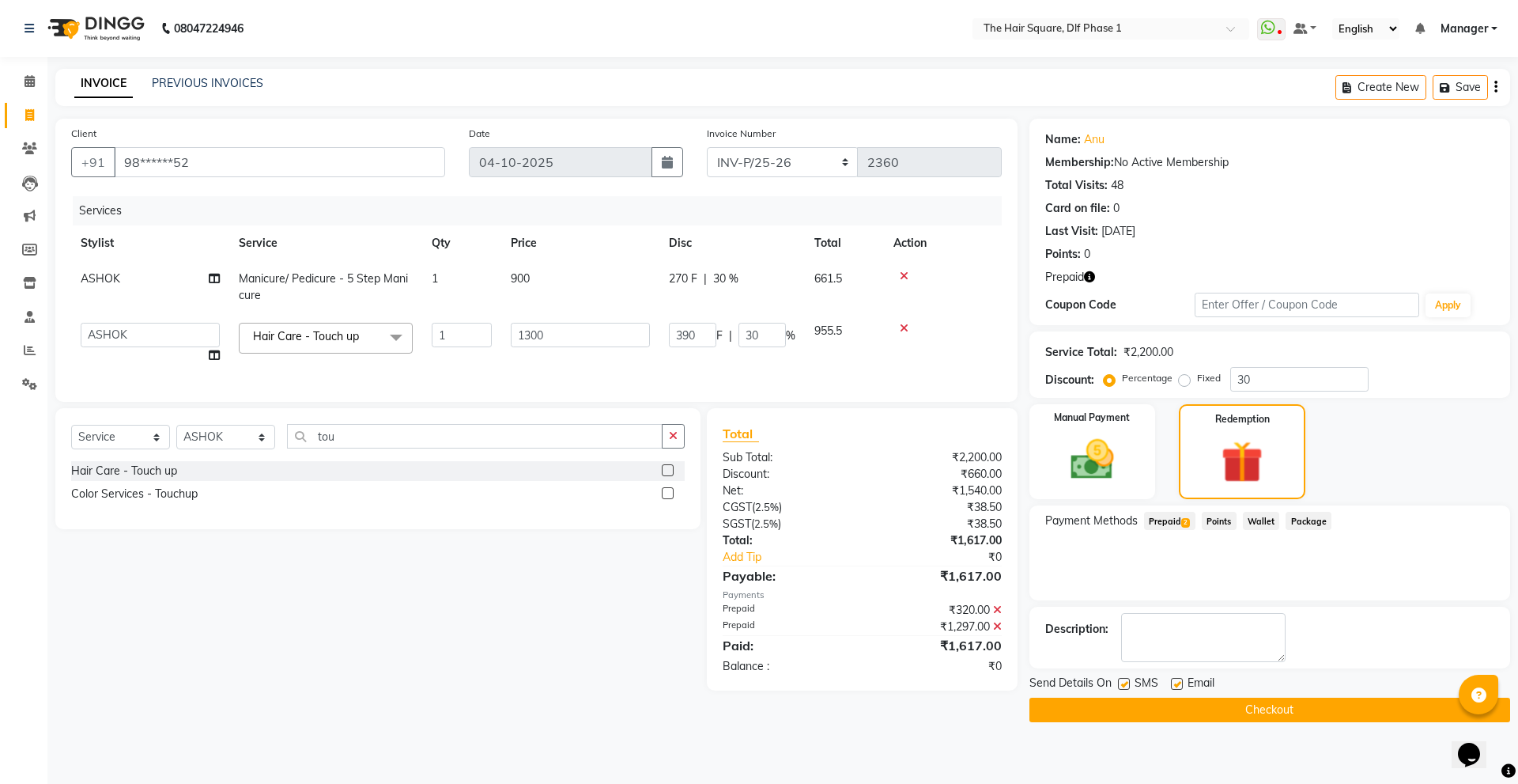
drag, startPoint x: 124, startPoint y: 322, endPoint x: 131, endPoint y: 333, distance: 13.0
click at [125, 325] on td "[PERSON_NAME] [PERSON_NAME] [PERSON_NAME] [PERSON_NAME] Manager [PERSON_NAME] […" at bounding box center [149, 343] width 158 height 60
click at [133, 334] on select "[PERSON_NAME] [PERSON_NAME] [PERSON_NAME] [PERSON_NAME] Manager [PERSON_NAME] […" at bounding box center [150, 334] width 140 height 25
select select "39746"
click at [1143, 707] on button "Checkout" at bounding box center [1269, 709] width 480 height 25
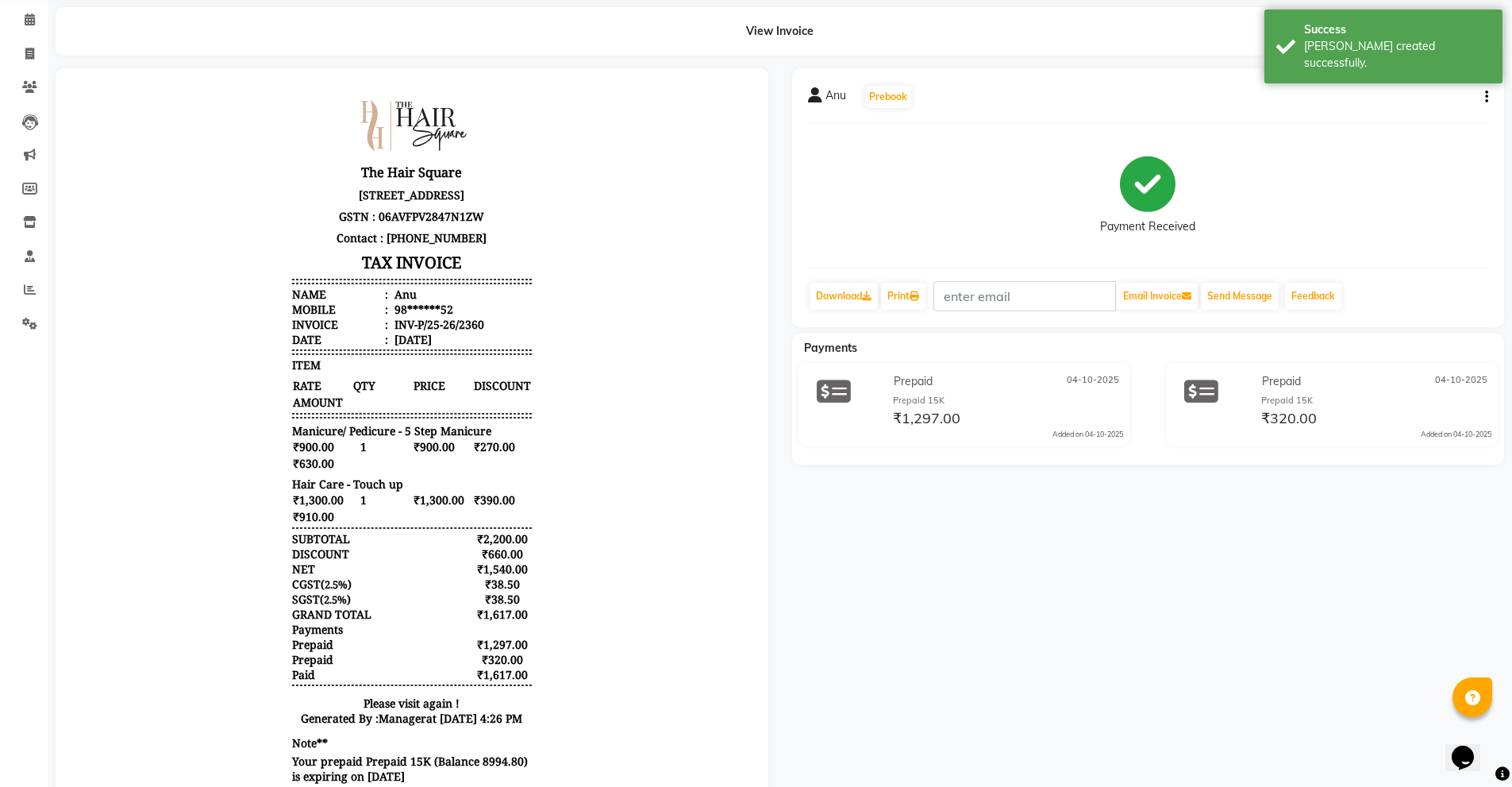
scroll to position [149, 0]
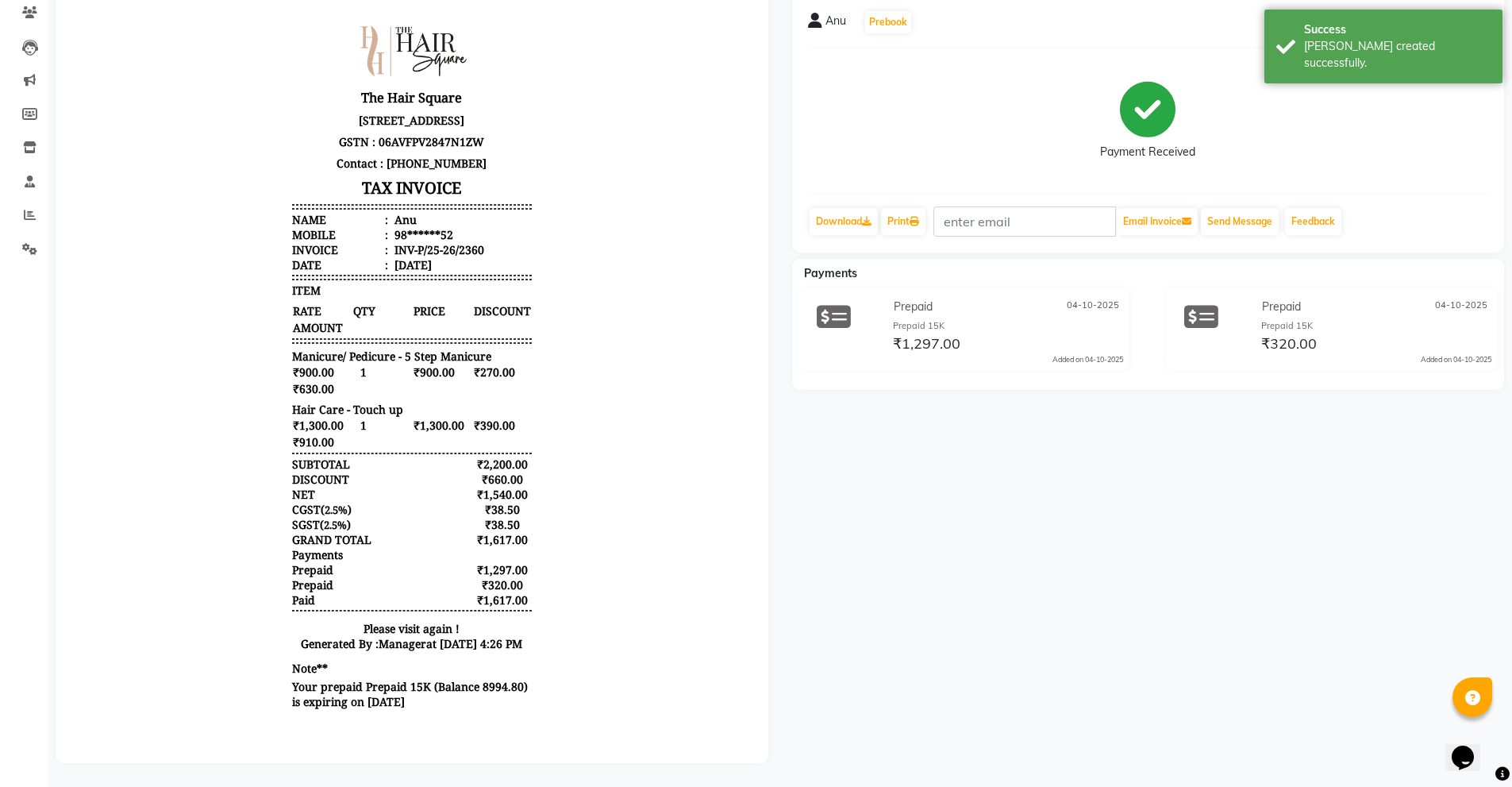
click at [527, 731] on div at bounding box center [411, 379] width 682 height 738
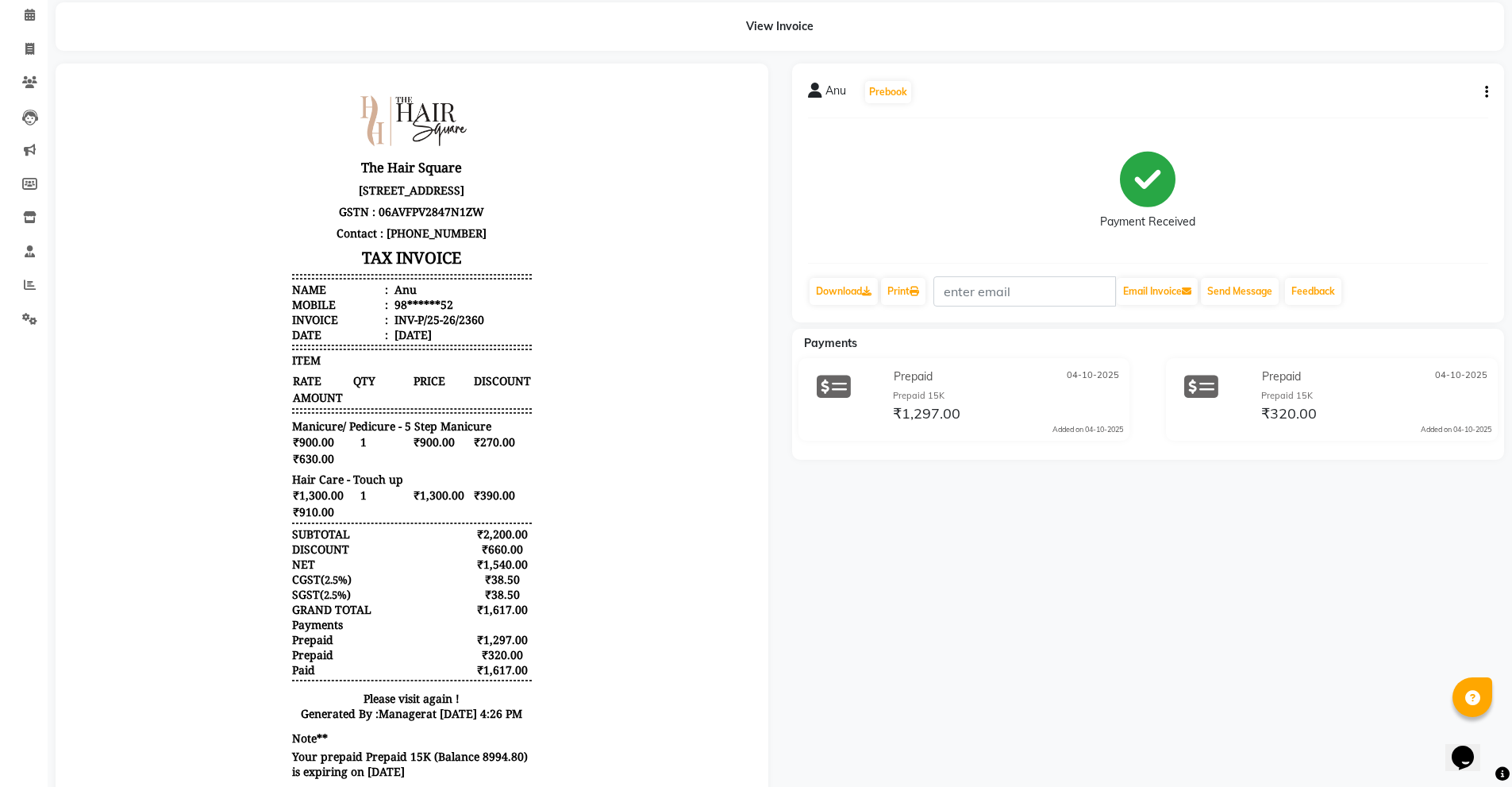
scroll to position [0, 0]
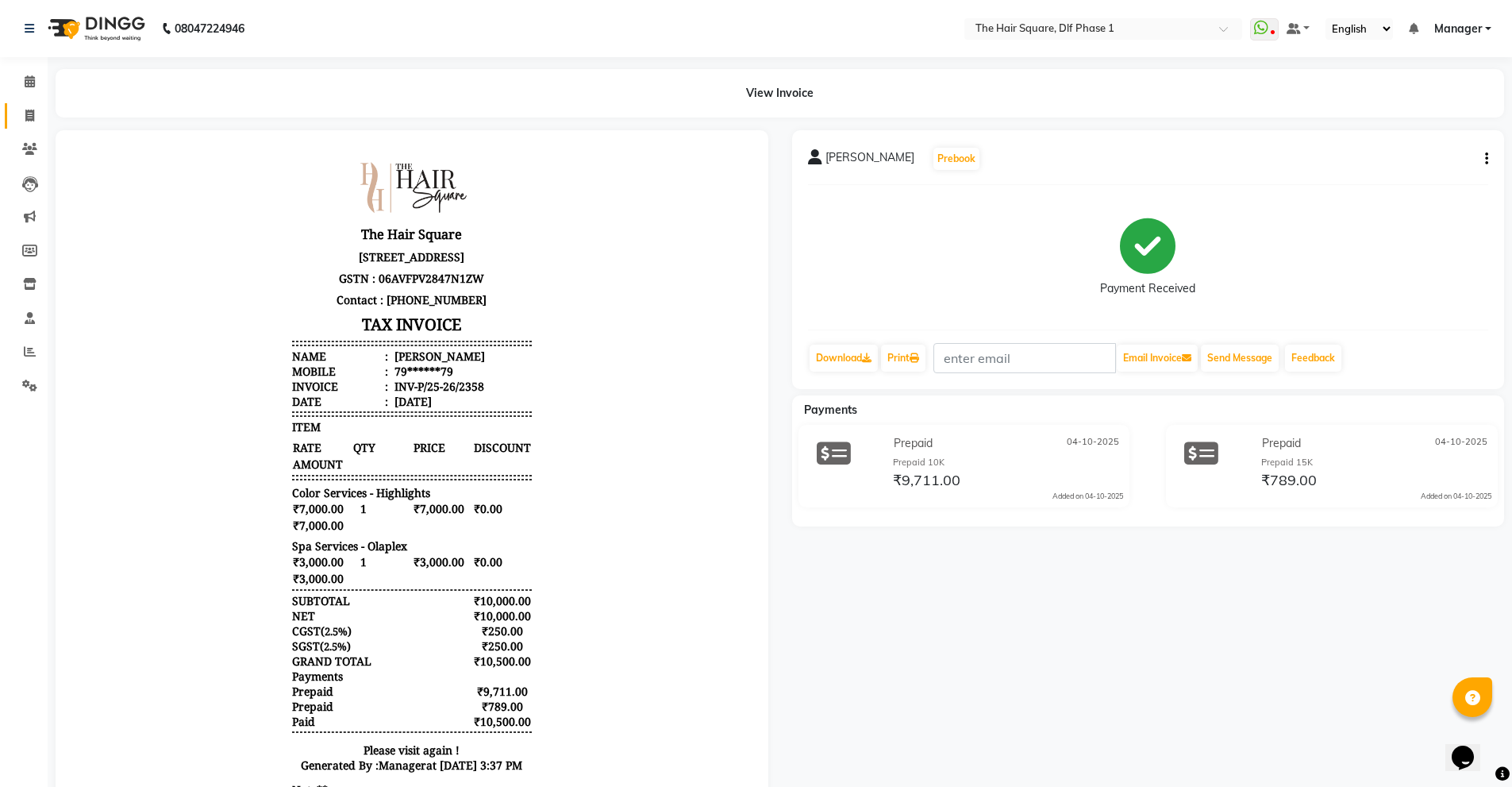
click at [36, 124] on span at bounding box center [30, 116] width 28 height 19
select select "service"
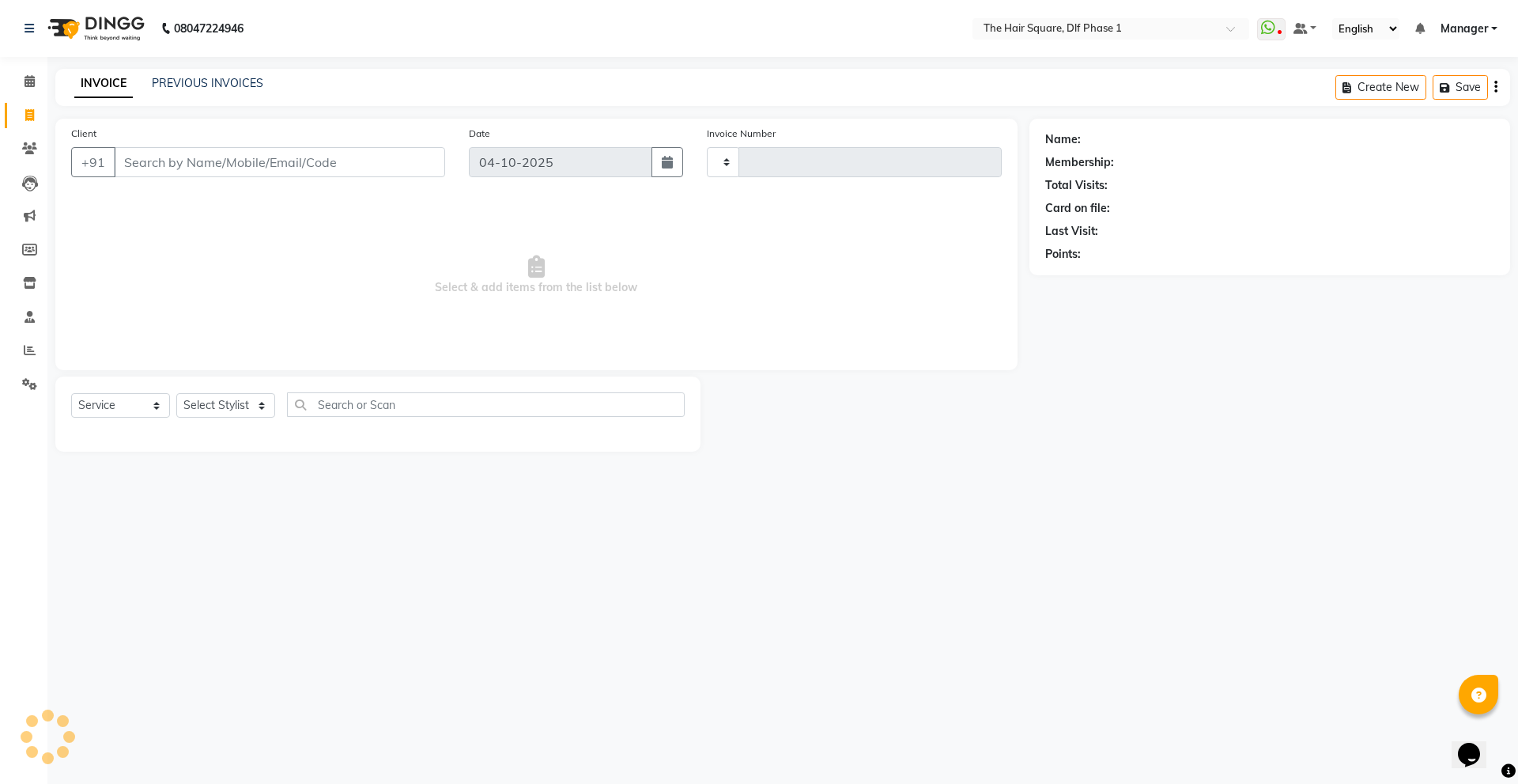
type input "2359"
select select "5766"
click at [257, 168] on input "Client" at bounding box center [279, 162] width 331 height 30
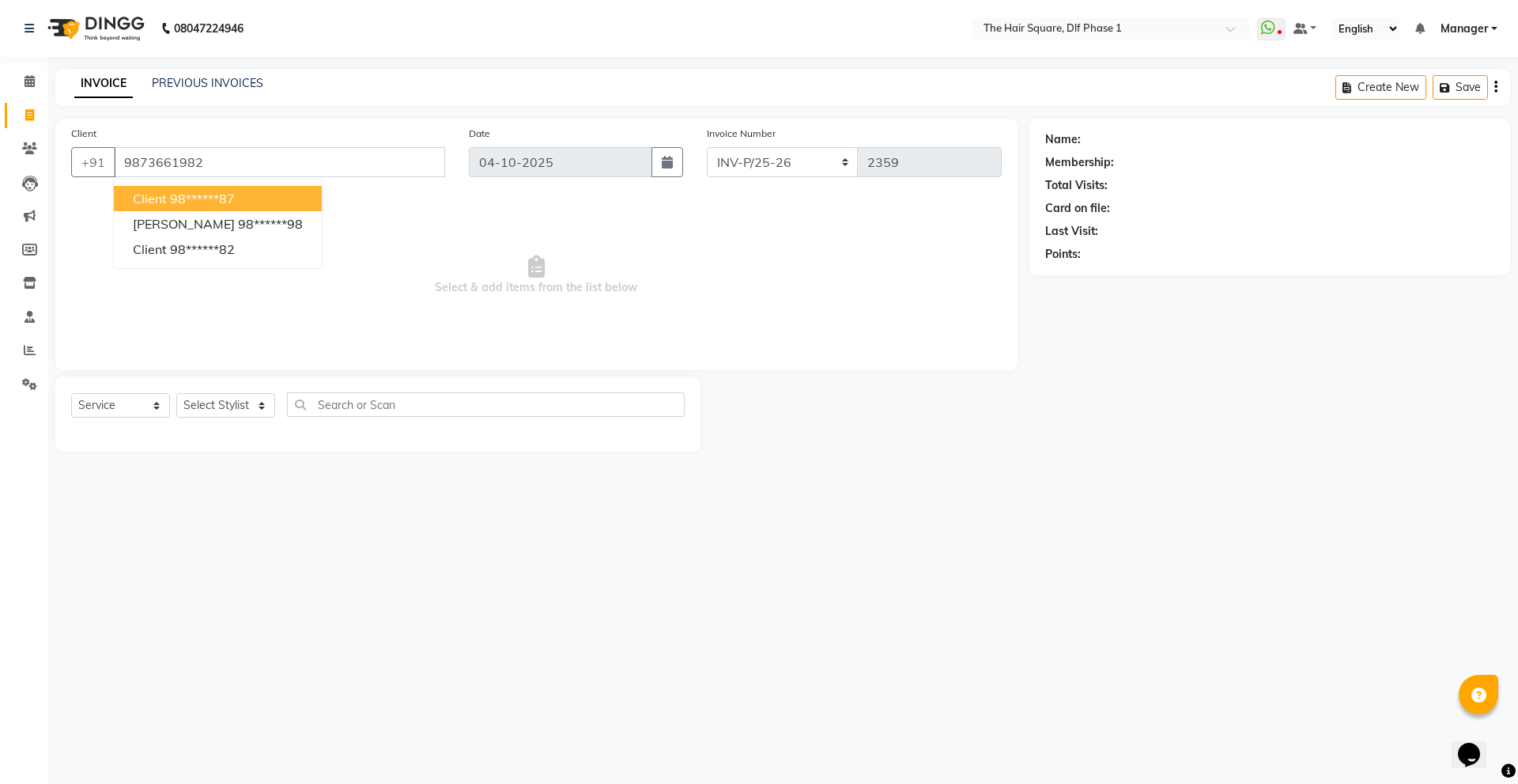
type input "9873661982"
click at [465, 229] on span "Select & add items from the list below" at bounding box center [535, 275] width 930 height 158
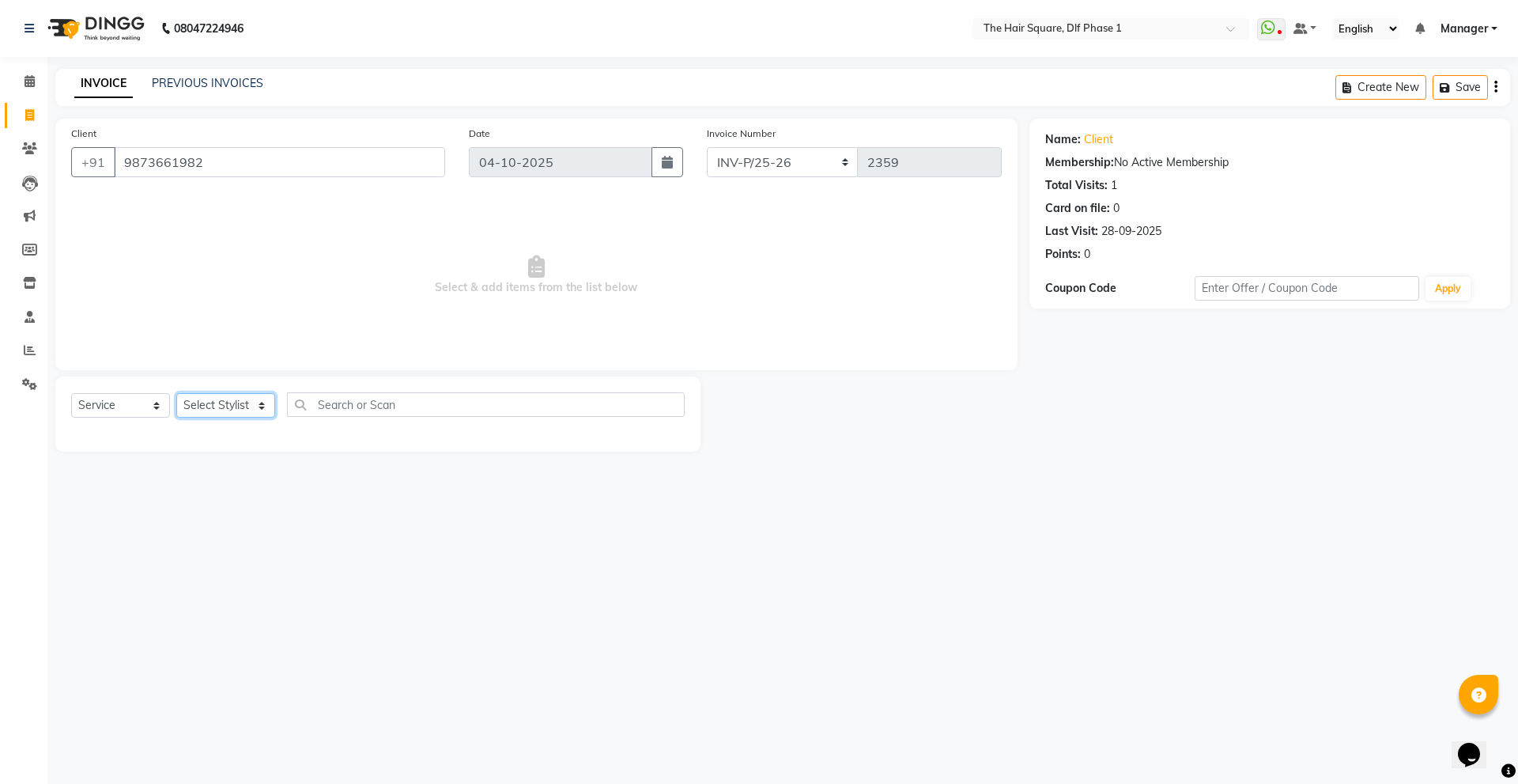
click at [221, 398] on select "Select Stylist [PERSON_NAME] AMIT [PERSON_NAME] [PERSON_NAME] [PERSON_NAME] Man…" at bounding box center [225, 405] width 99 height 25
select select "39749"
click at [176, 393] on select "Select Stylist [PERSON_NAME] AMIT [PERSON_NAME] [PERSON_NAME] [PERSON_NAME] Man…" at bounding box center [225, 405] width 99 height 25
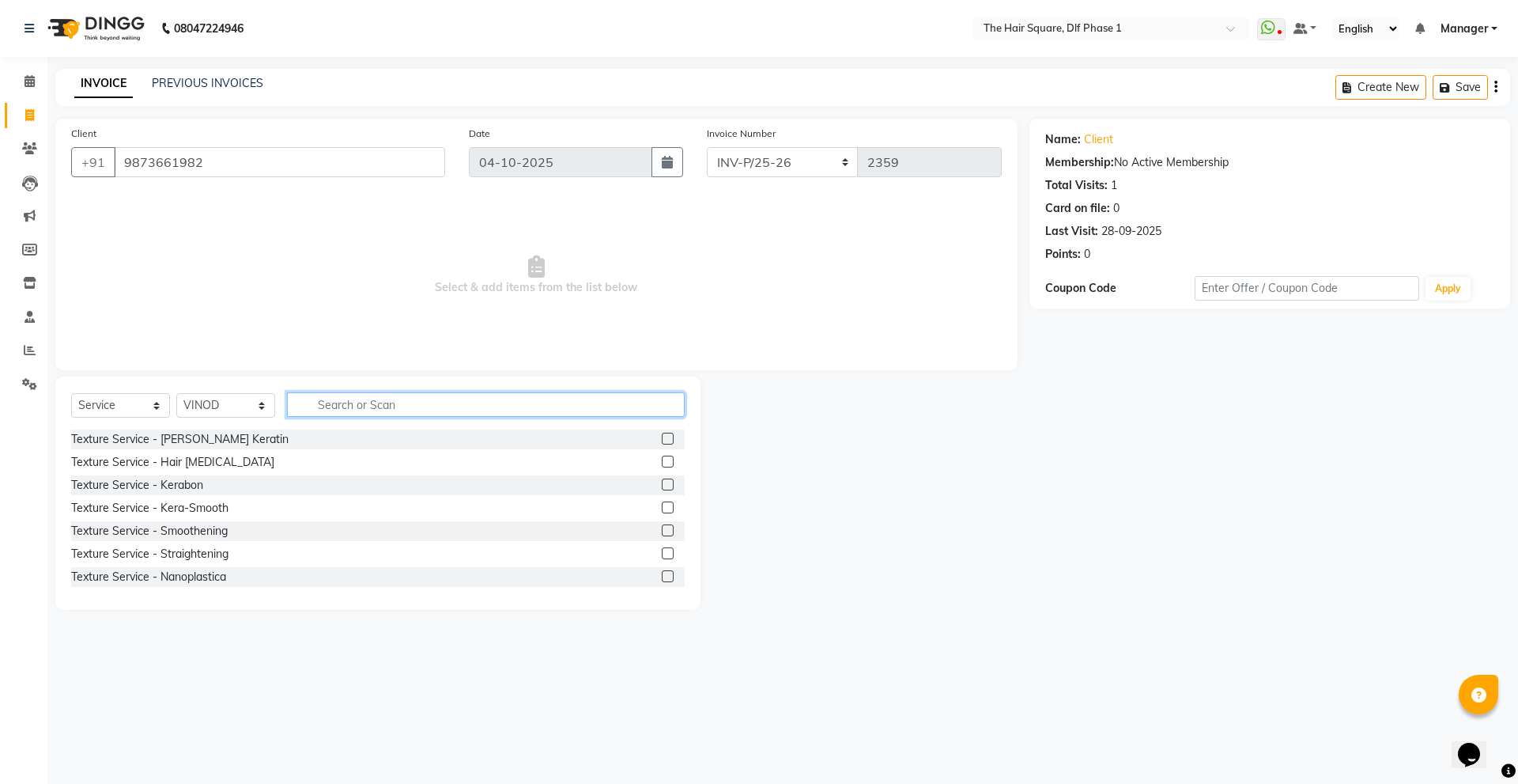
click at [364, 413] on input "text" at bounding box center [485, 404] width 398 height 25
type input "nail"
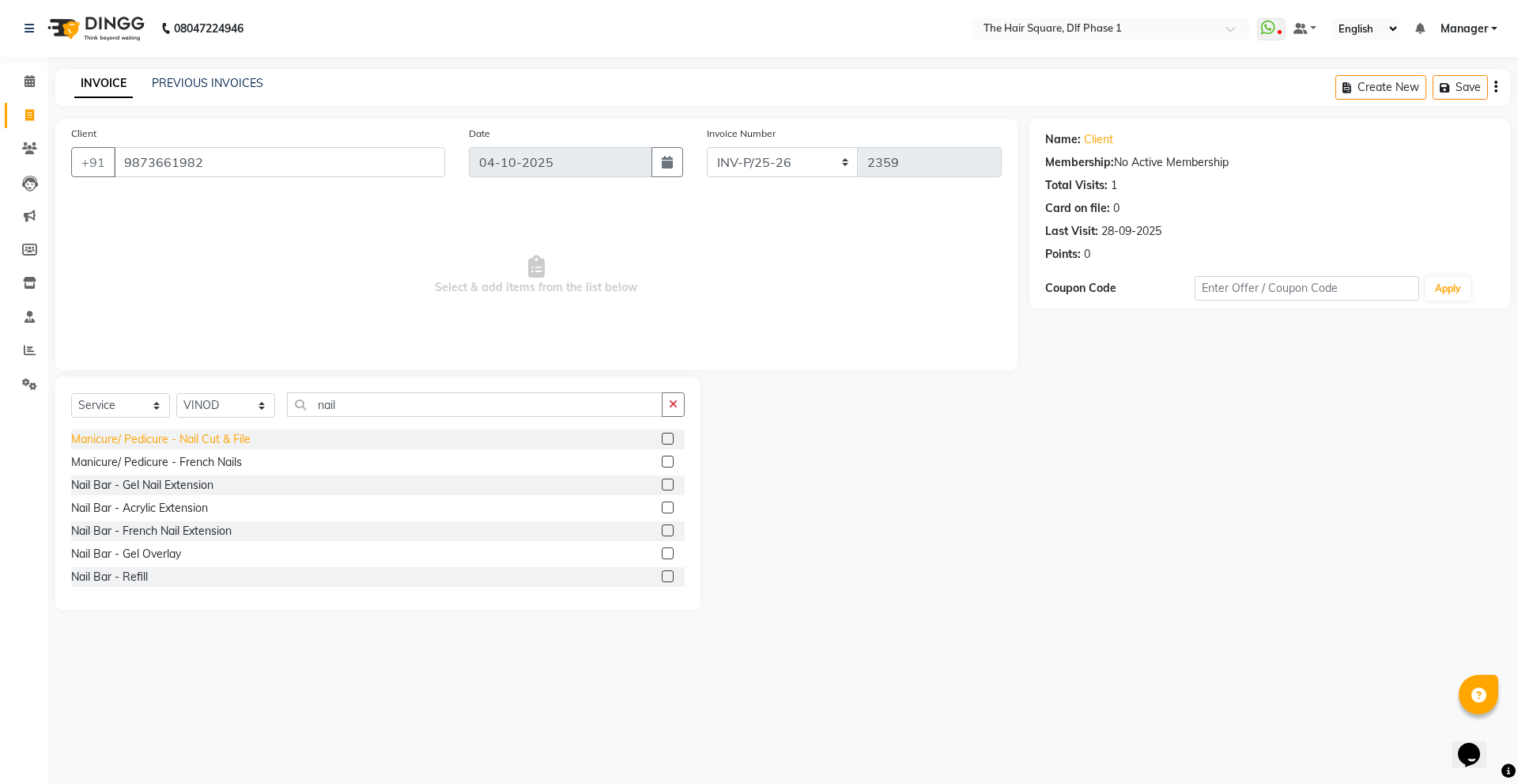
click at [214, 441] on div "Manicure/ Pedicure - Nail Cut & File" at bounding box center [160, 439] width 180 height 17
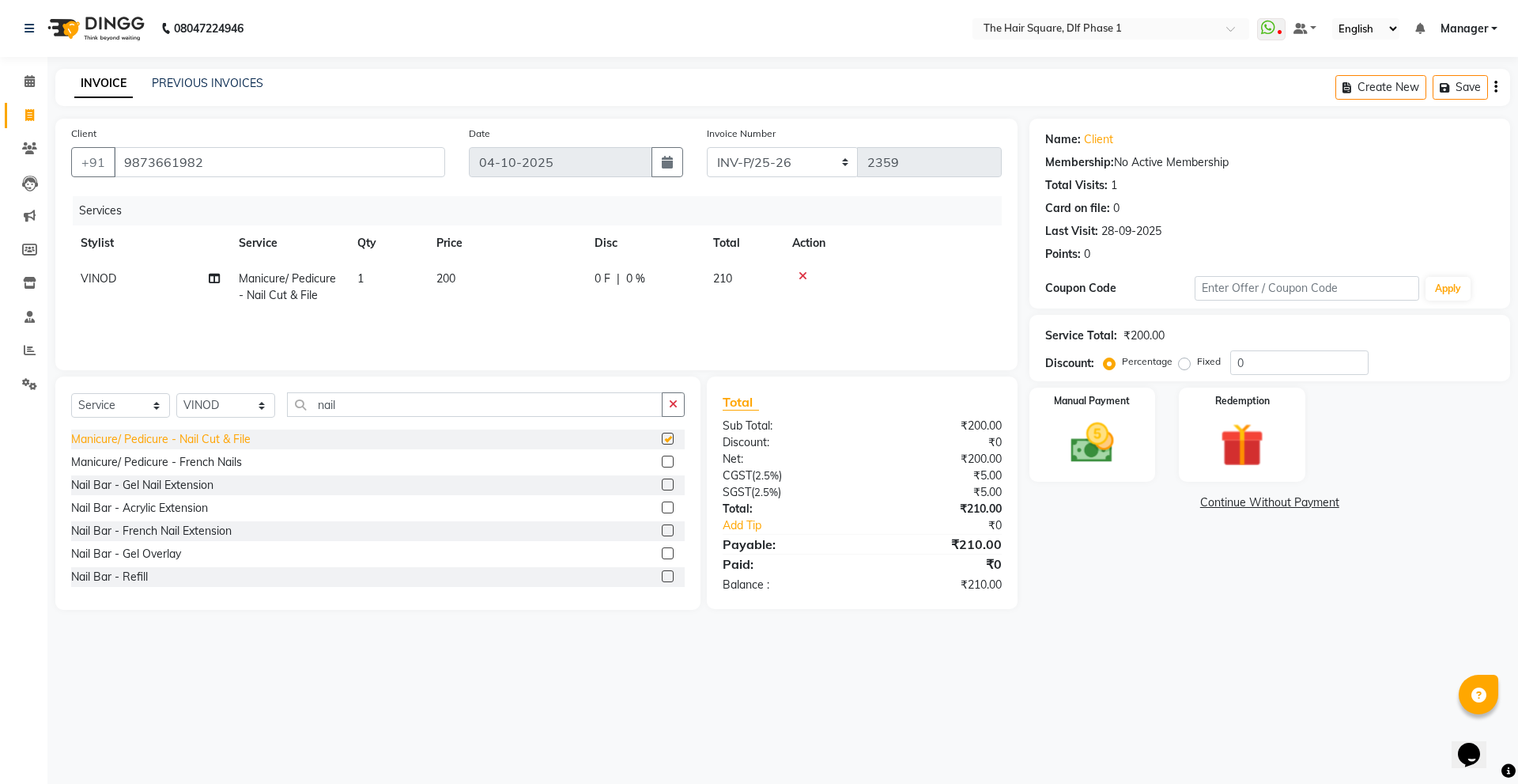
checkbox input "false"
click at [457, 298] on td "200" at bounding box center [506, 287] width 158 height 52
select select "39749"
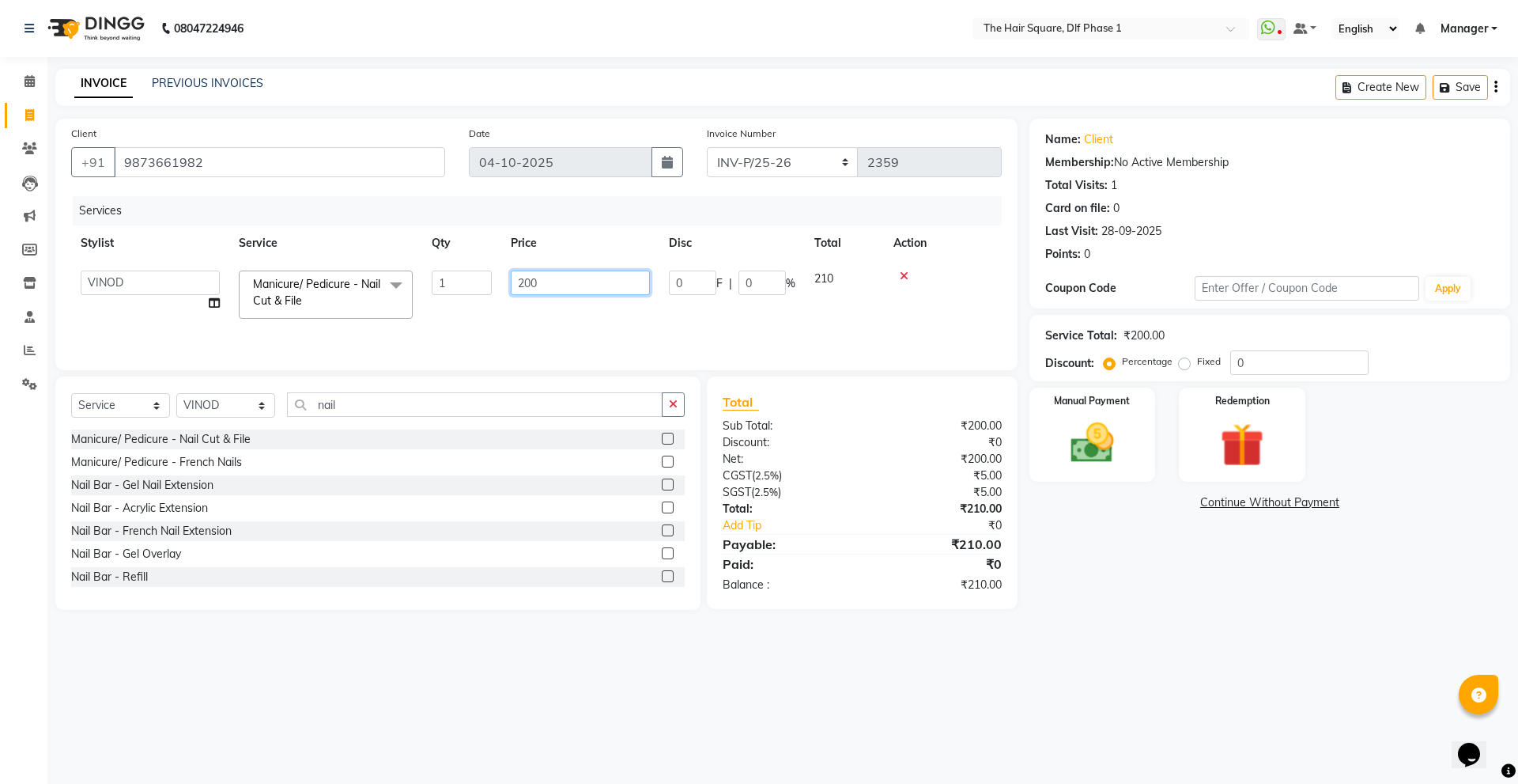
drag, startPoint x: 559, startPoint y: 280, endPoint x: 473, endPoint y: 308, distance: 90.4
click at [473, 308] on tr "Abdul ALIZA Amit AMIT ASHOK imran kim mahendra Manager NARENDRA salman Shyna SU…" at bounding box center [535, 295] width 930 height 67
type input "400"
click at [473, 308] on tr "Abdul ALIZA Amit AMIT ASHOK imran kim mahendra Manager NARENDRA salman Shyna SU…" at bounding box center [535, 295] width 930 height 67
click at [1098, 444] on img at bounding box center [1093, 442] width 74 height 52
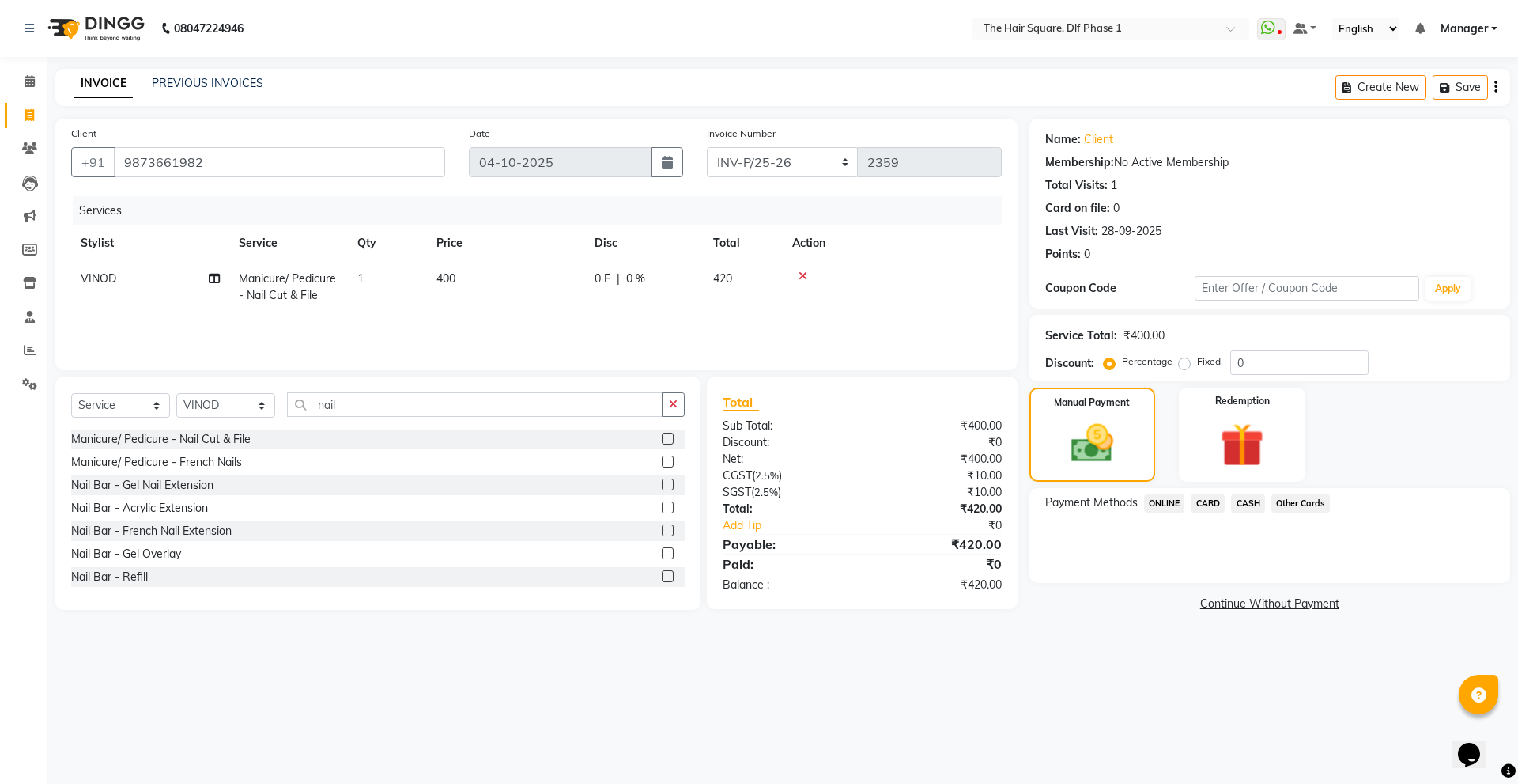
click at [1167, 505] on span "ONLINE" at bounding box center [1165, 503] width 41 height 19
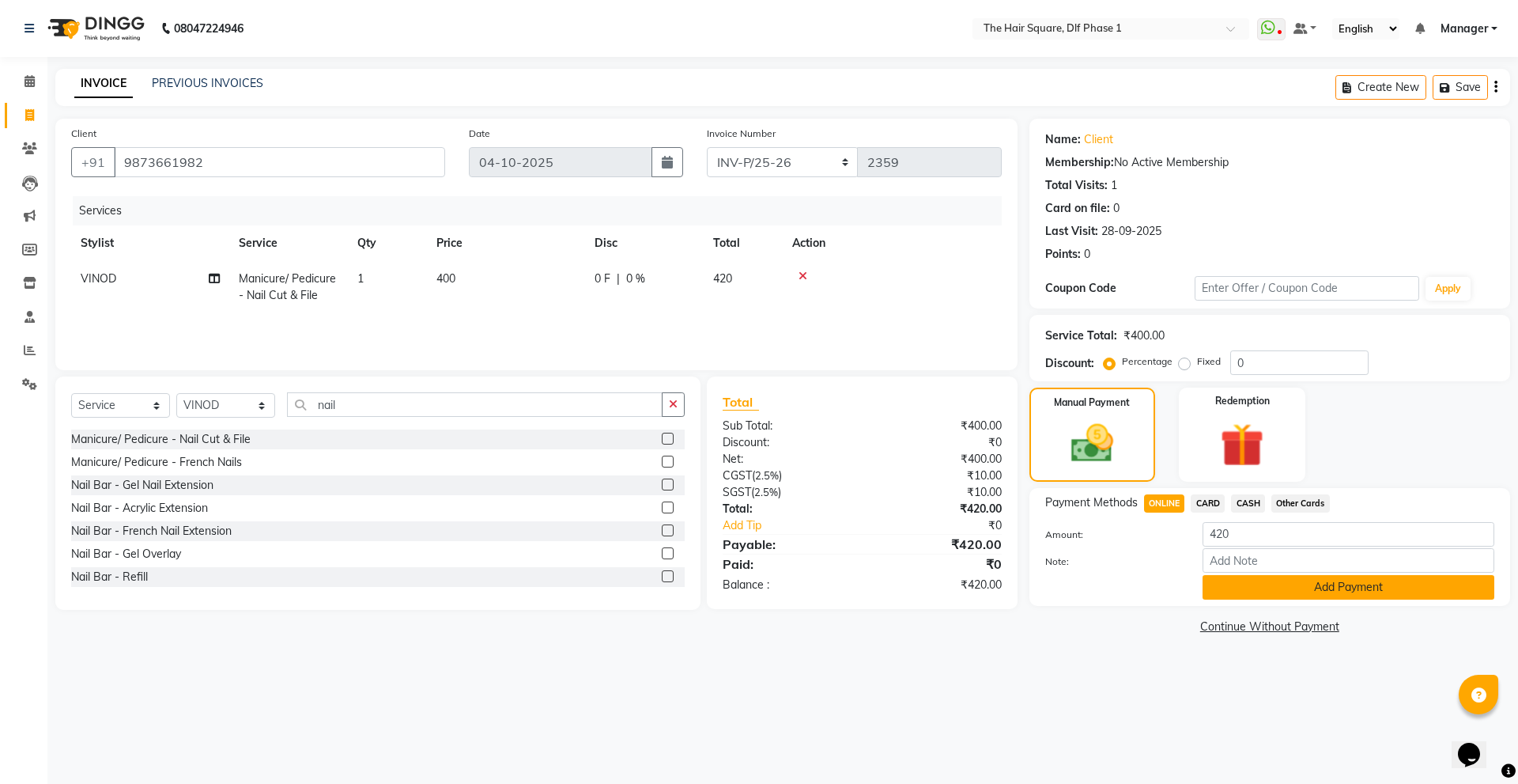
click at [1260, 595] on button "Add Payment" at bounding box center [1348, 587] width 292 height 25
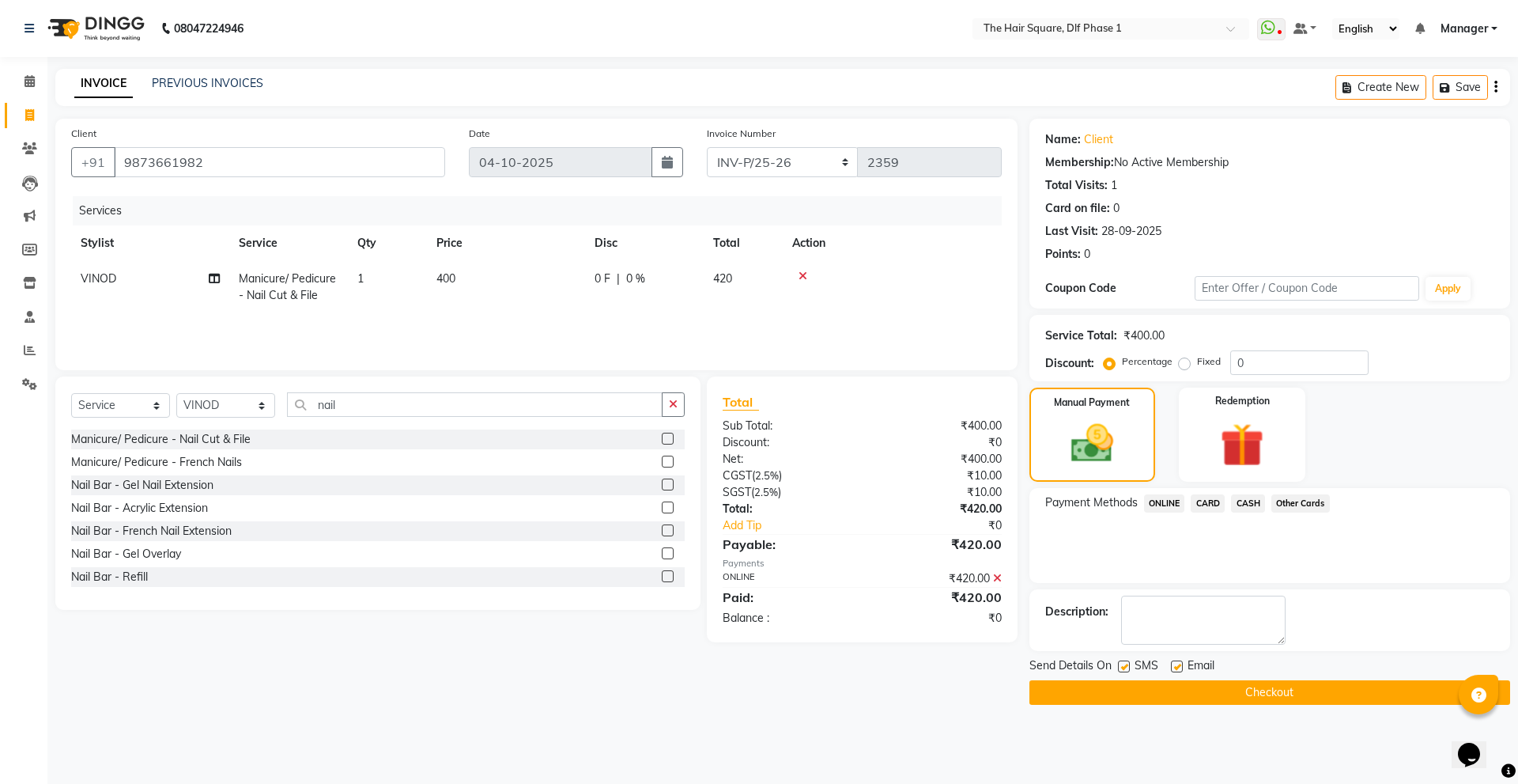
click at [1122, 663] on label at bounding box center [1124, 666] width 12 height 12
click at [1122, 663] on input "checkbox" at bounding box center [1123, 667] width 10 height 10
checkbox input "false"
click at [1130, 696] on button "Checkout" at bounding box center [1269, 692] width 480 height 25
